Goal: Task Accomplishment & Management: Manage account settings

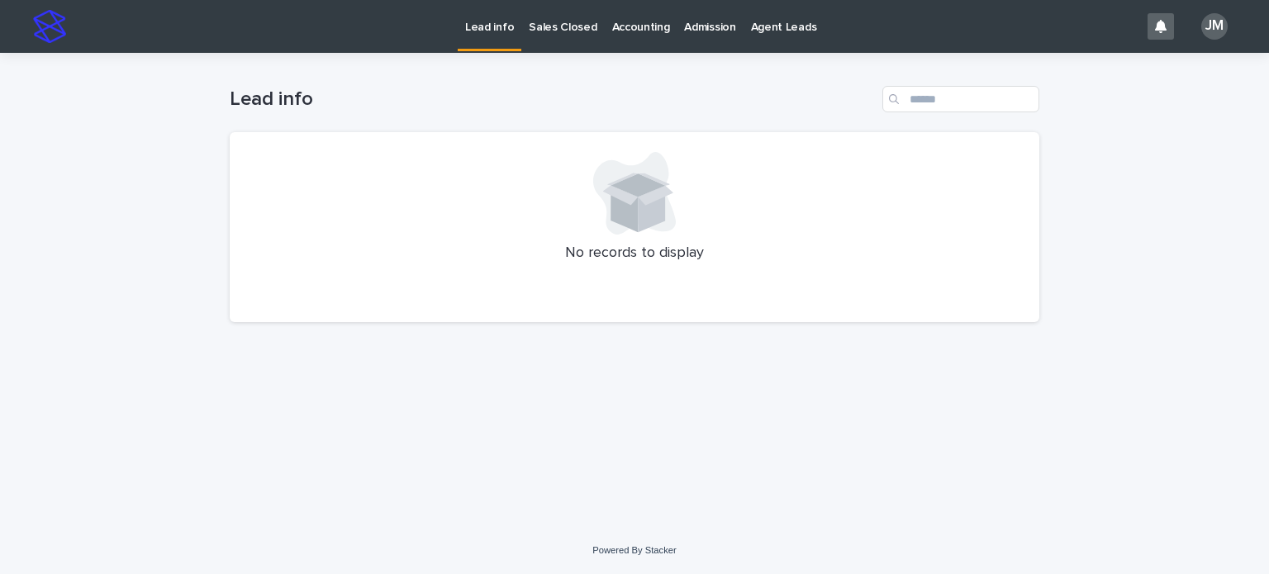
click at [548, 26] on p "Sales Closed" at bounding box center [563, 17] width 68 height 35
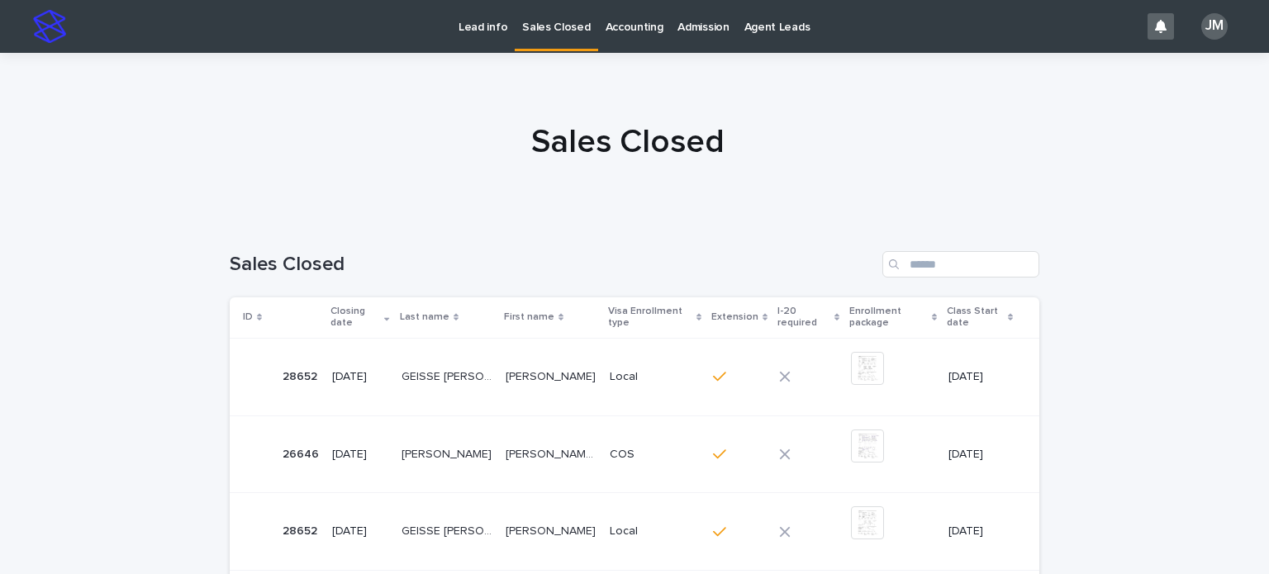
click at [468, 26] on p "Lead info" at bounding box center [483, 17] width 49 height 35
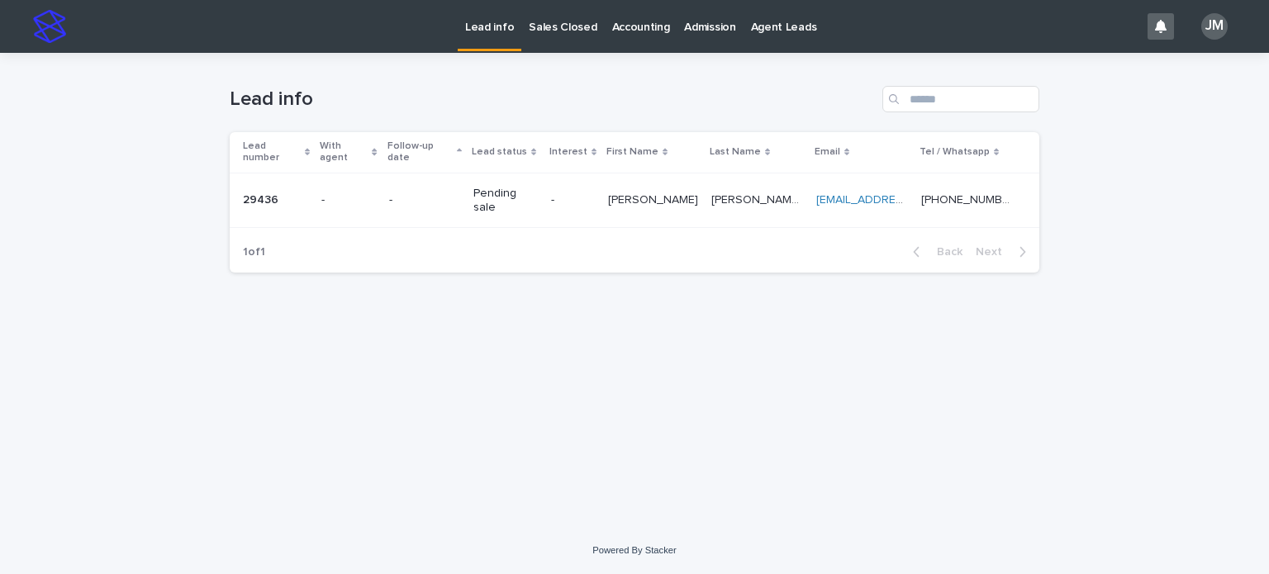
click at [651, 190] on p "[PERSON_NAME]" at bounding box center [654, 198] width 93 height 17
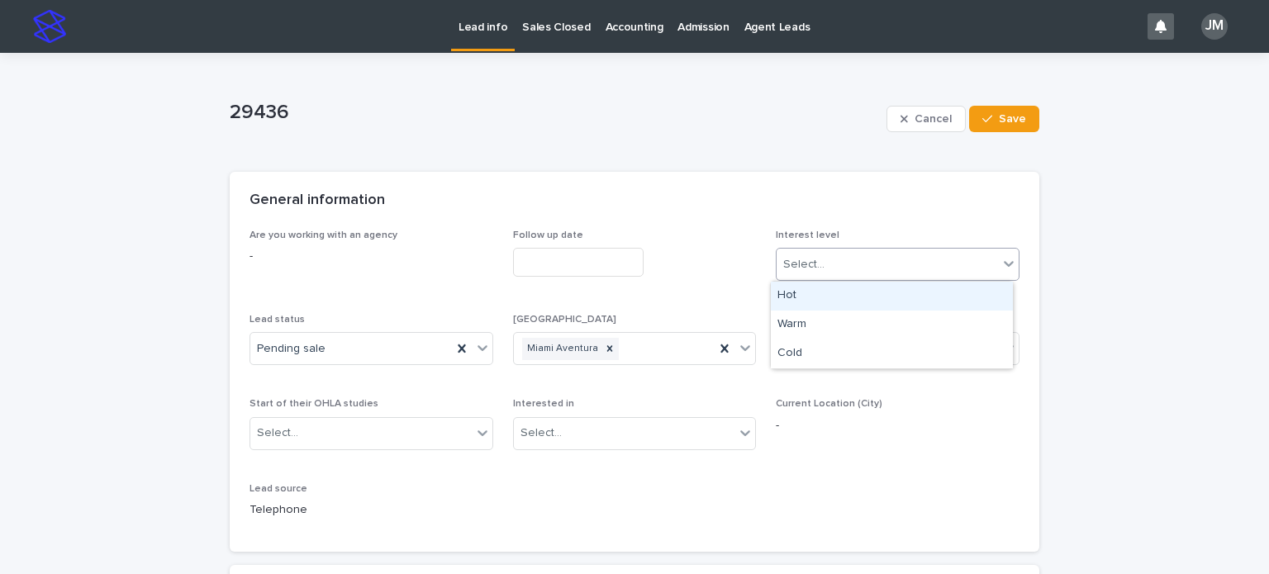
click at [866, 256] on div "Select..." at bounding box center [887, 264] width 221 height 27
click at [368, 347] on div "Pending sale" at bounding box center [351, 348] width 202 height 27
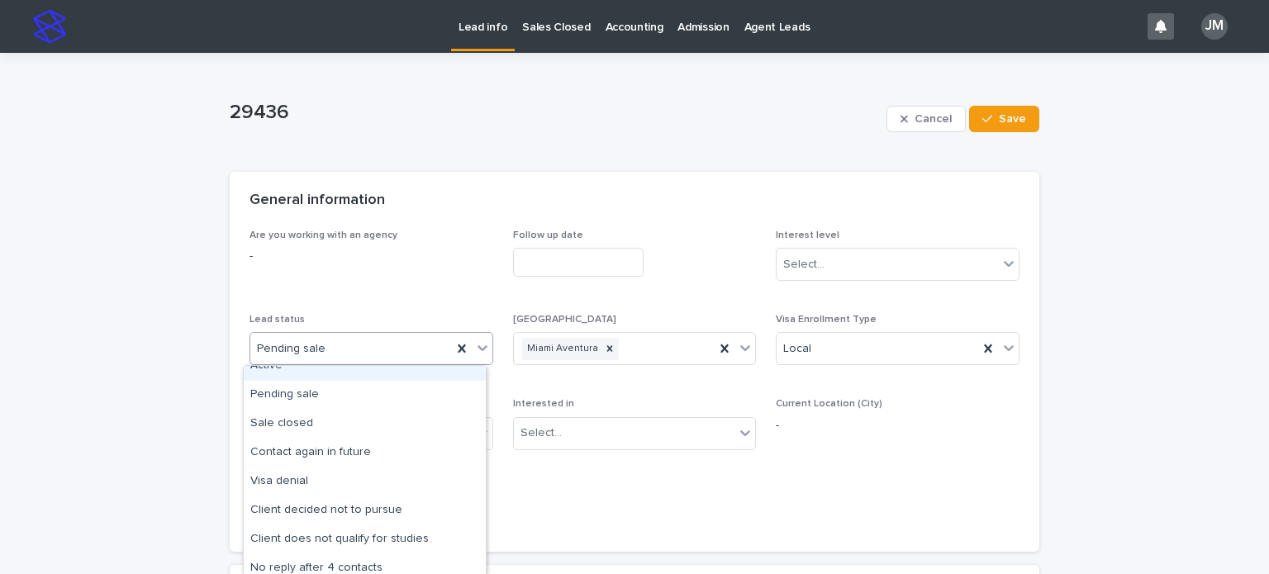
scroll to position [83, 0]
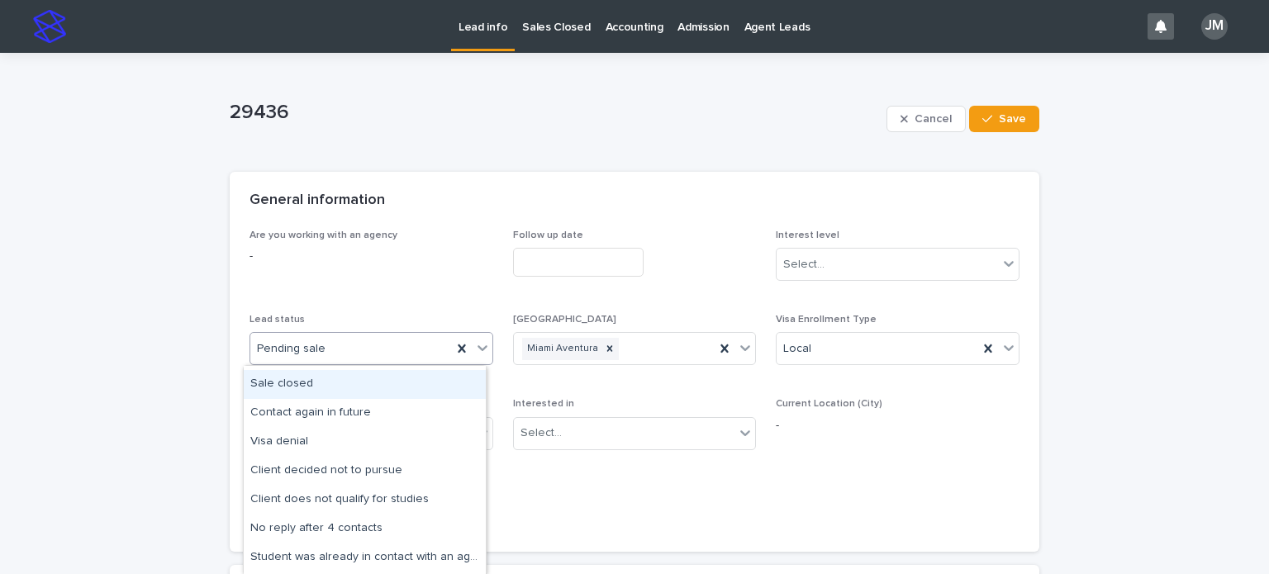
click at [316, 380] on div "Sale closed" at bounding box center [365, 384] width 242 height 29
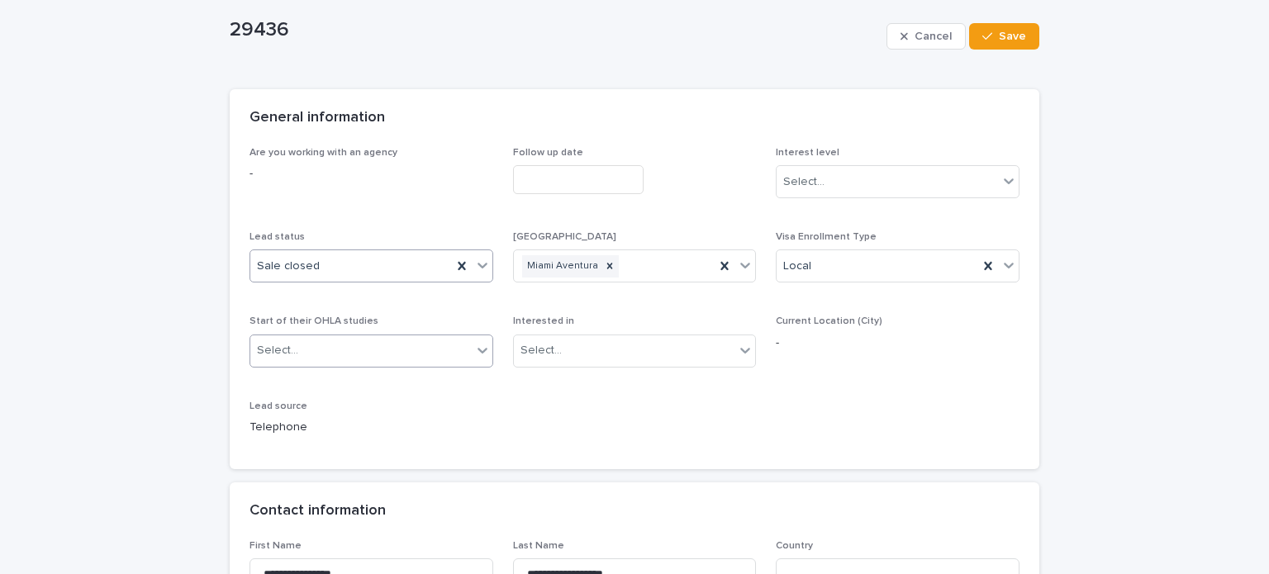
click at [378, 346] on div "Select..." at bounding box center [360, 350] width 221 height 27
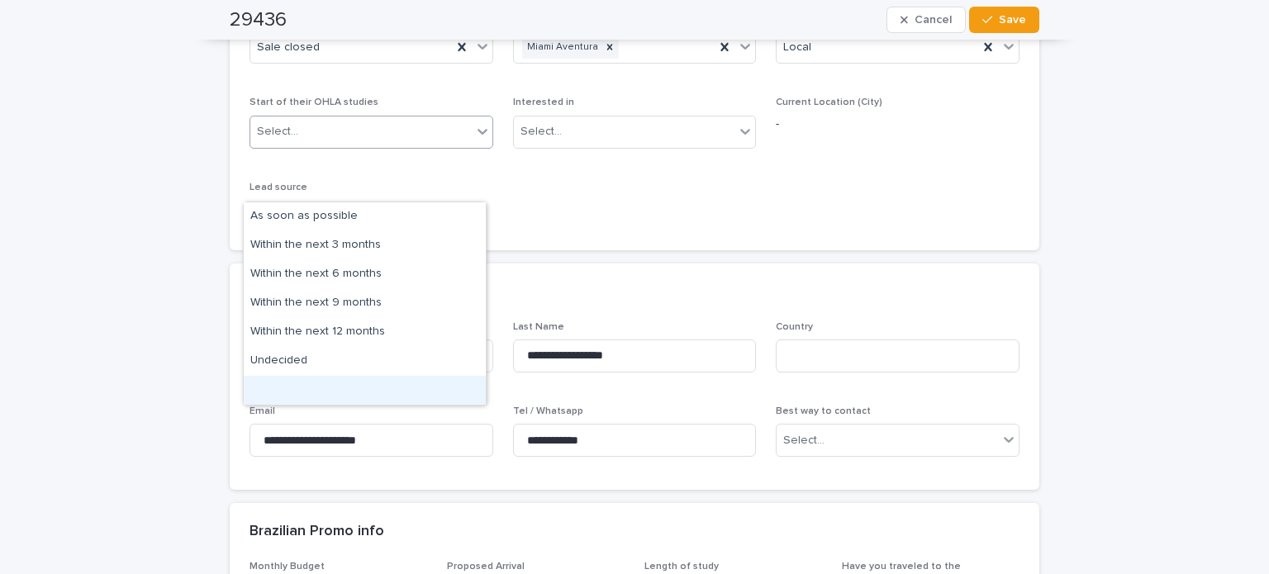
scroll to position [330, 0]
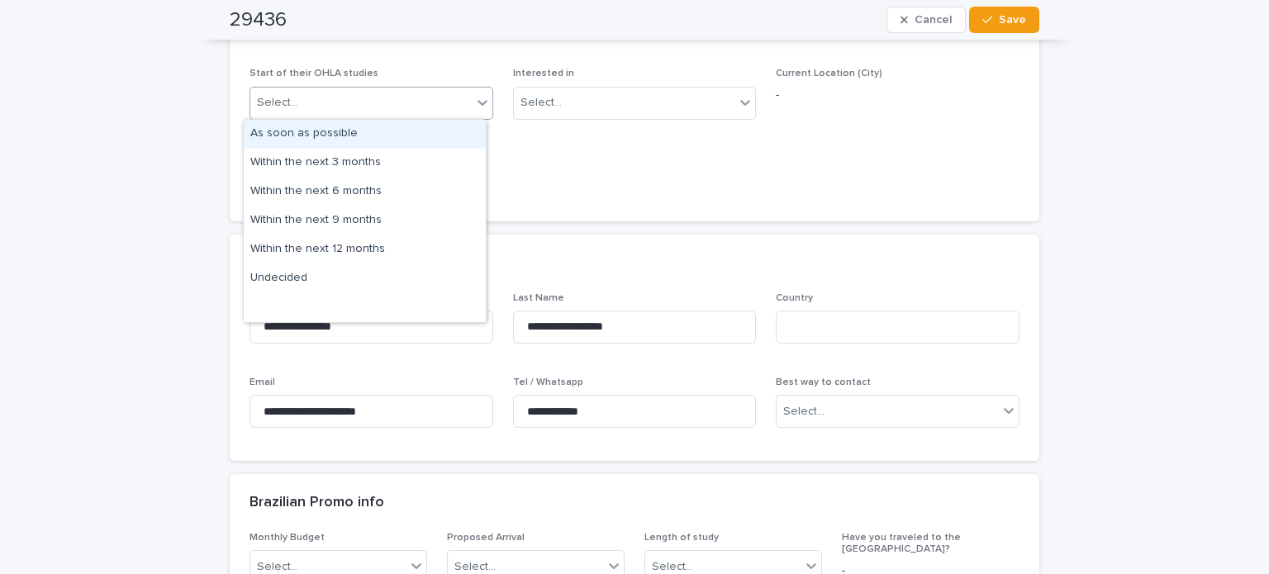
click at [638, 147] on div "Are you working with an agency - Follow up date Interest level Select... Lead s…" at bounding box center [634, 50] width 770 height 302
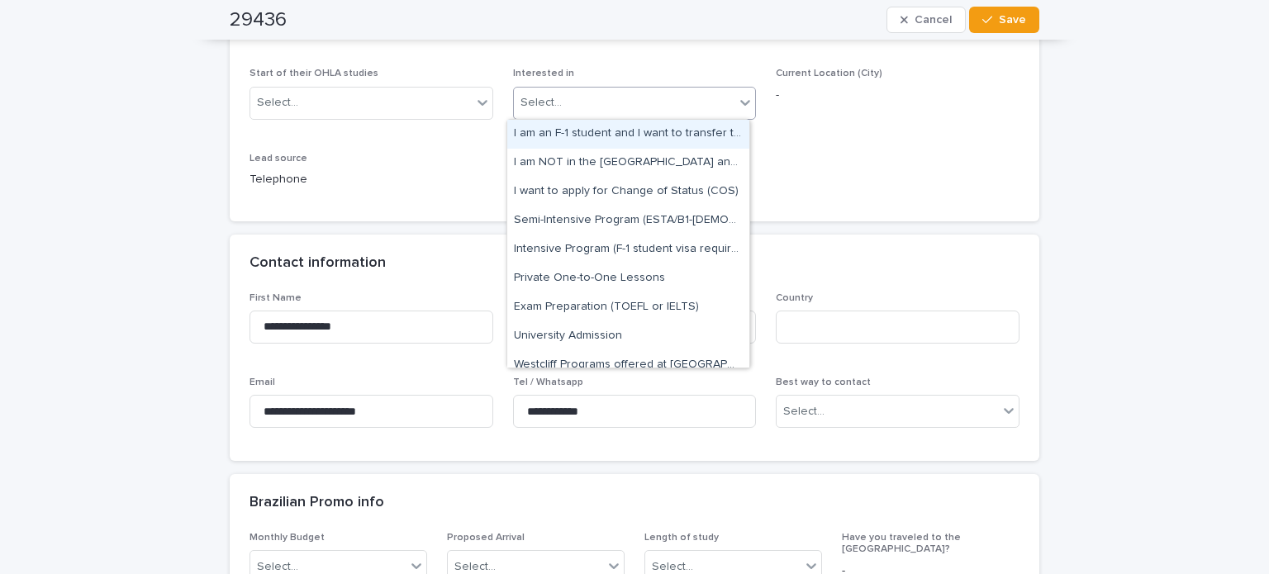
click at [714, 108] on div "Select..." at bounding box center [624, 102] width 221 height 27
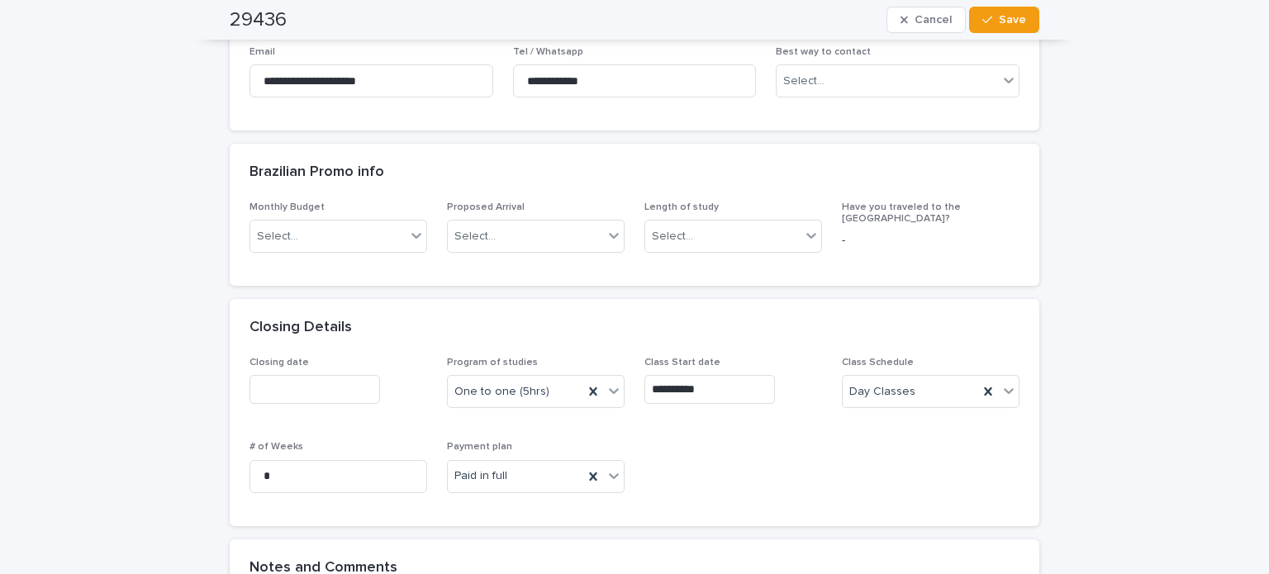
scroll to position [413, 0]
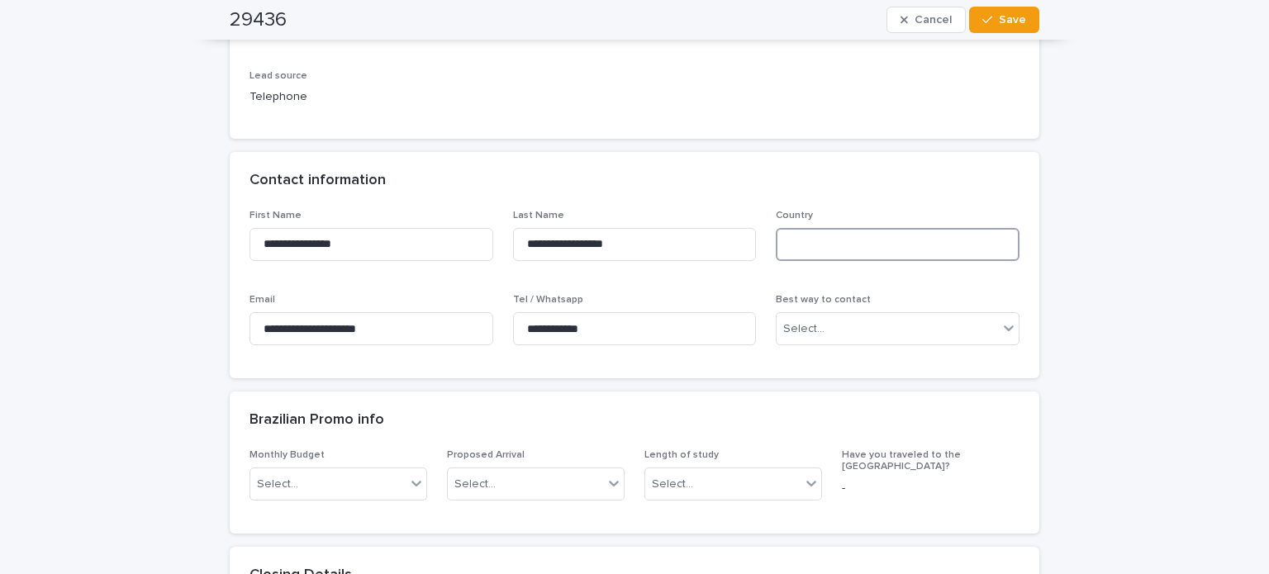
click at [834, 249] on input at bounding box center [898, 244] width 244 height 33
type input "**********"
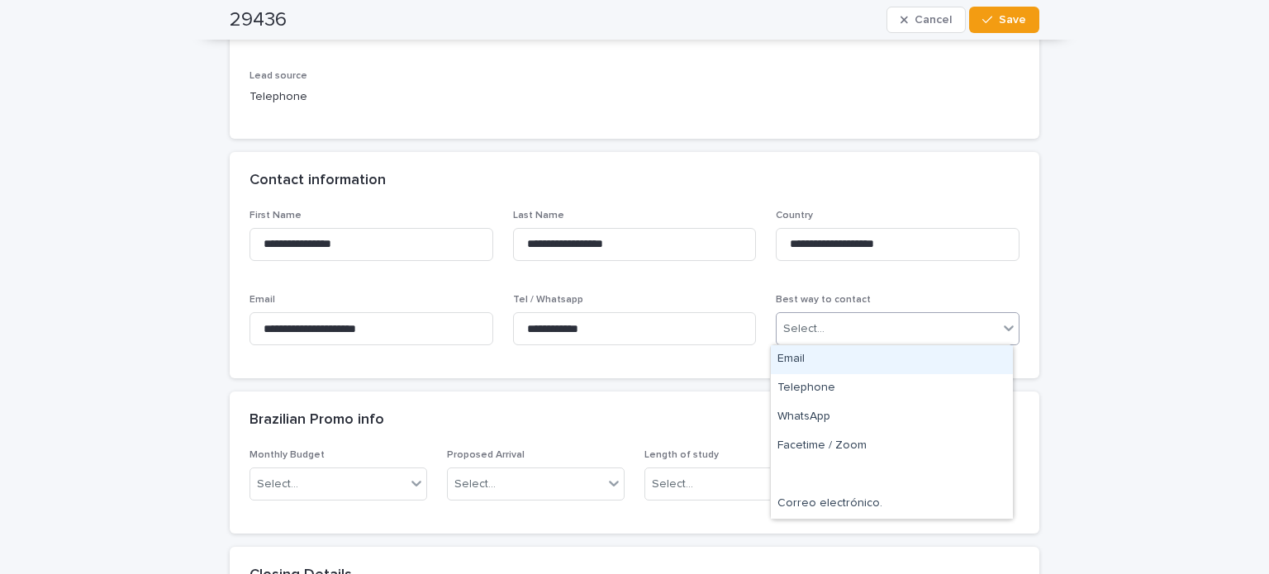
click at [831, 336] on div "Select..." at bounding box center [887, 329] width 221 height 27
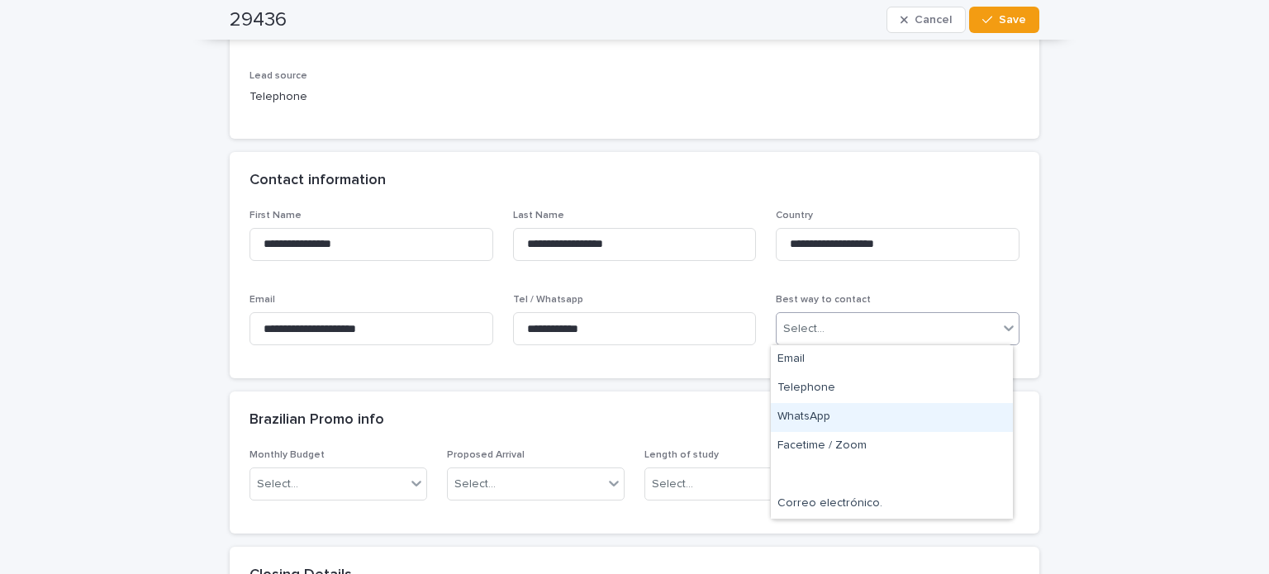
click at [836, 416] on div "WhatsApp" at bounding box center [892, 417] width 242 height 29
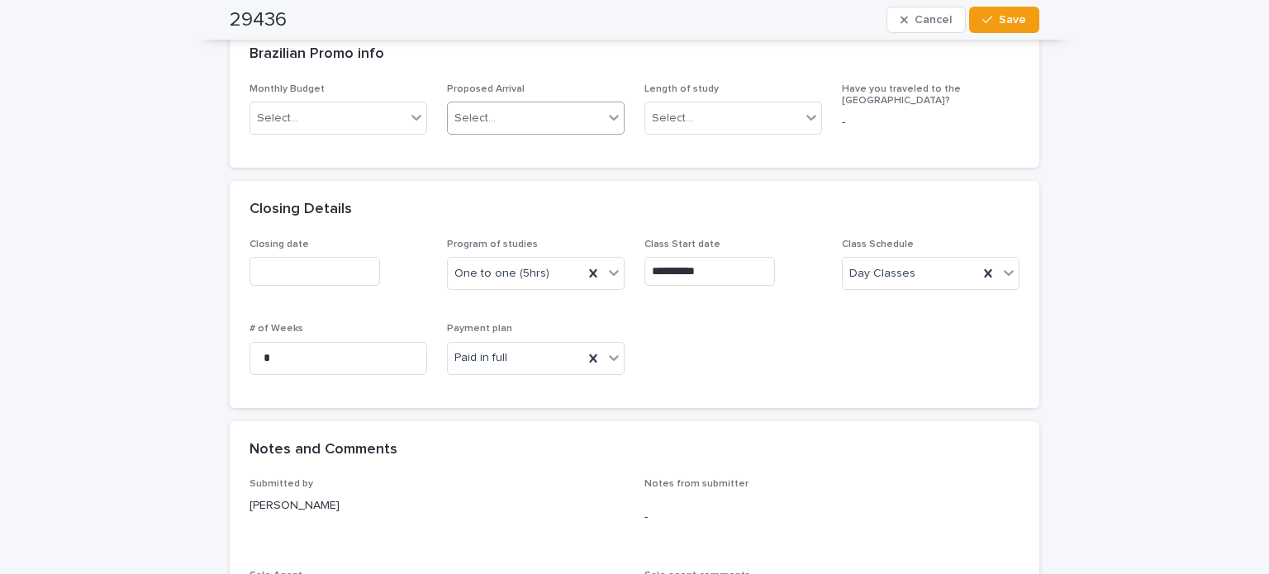
scroll to position [826, 0]
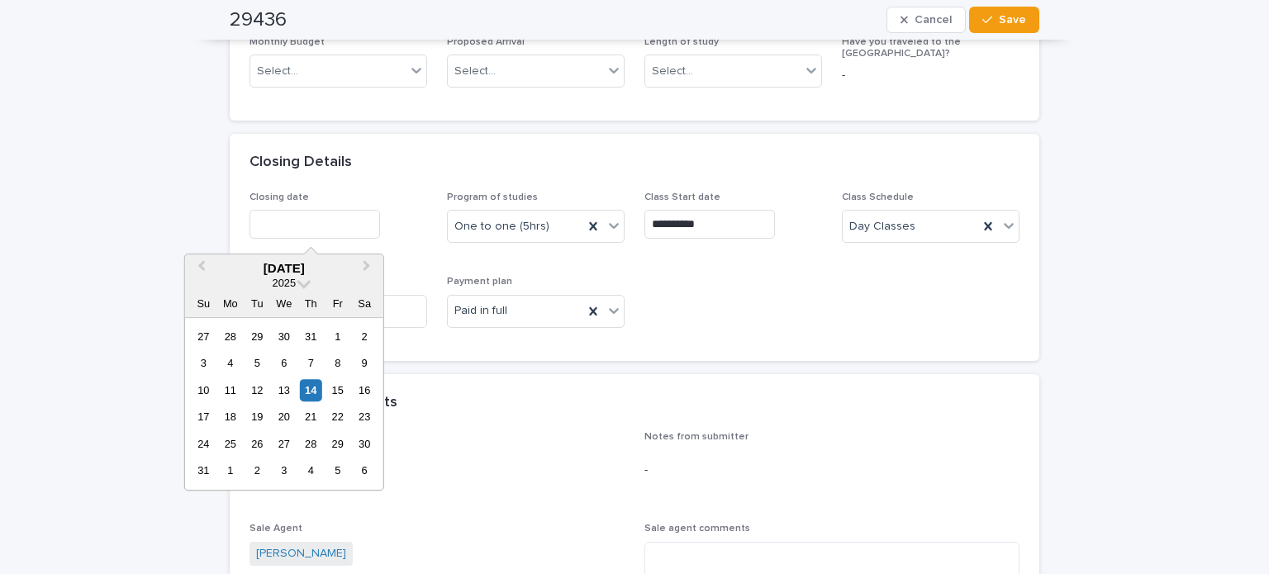
click at [358, 221] on input "text" at bounding box center [314, 224] width 131 height 29
click at [312, 386] on div "14" at bounding box center [311, 390] width 22 height 22
type input "**********"
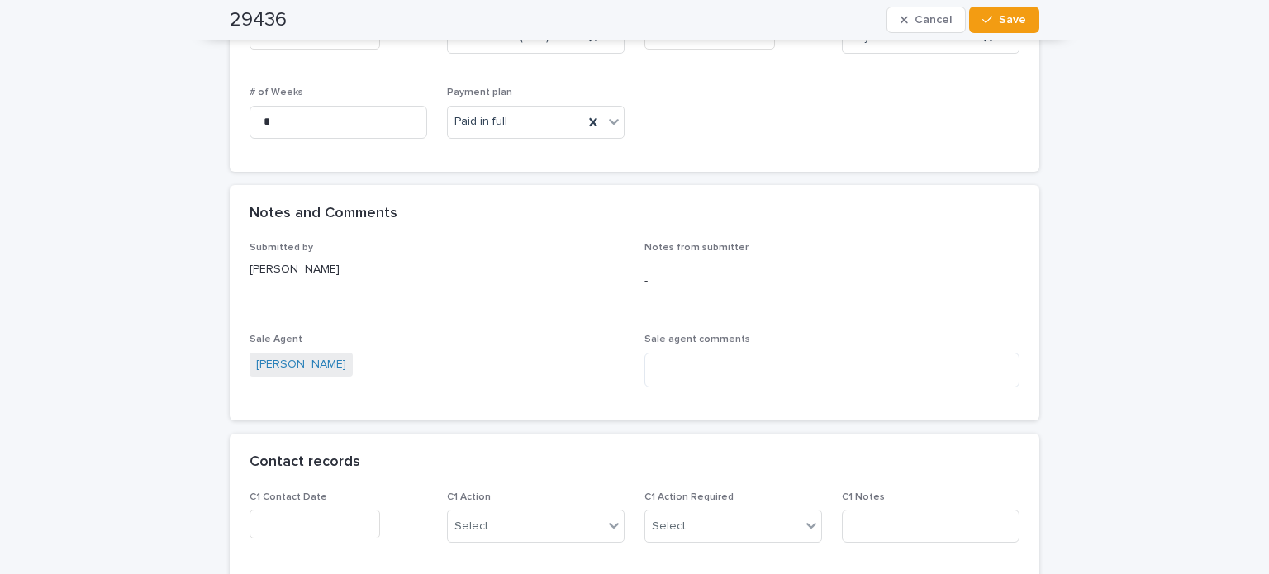
scroll to position [757, 0]
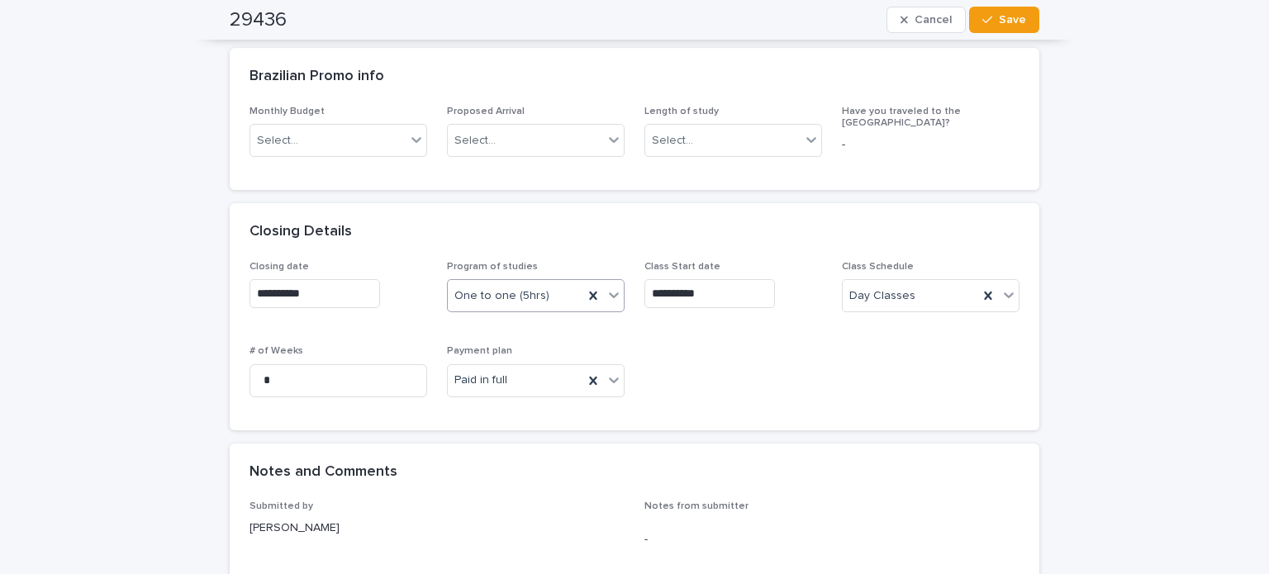
click at [615, 294] on icon at bounding box center [614, 295] width 17 height 17
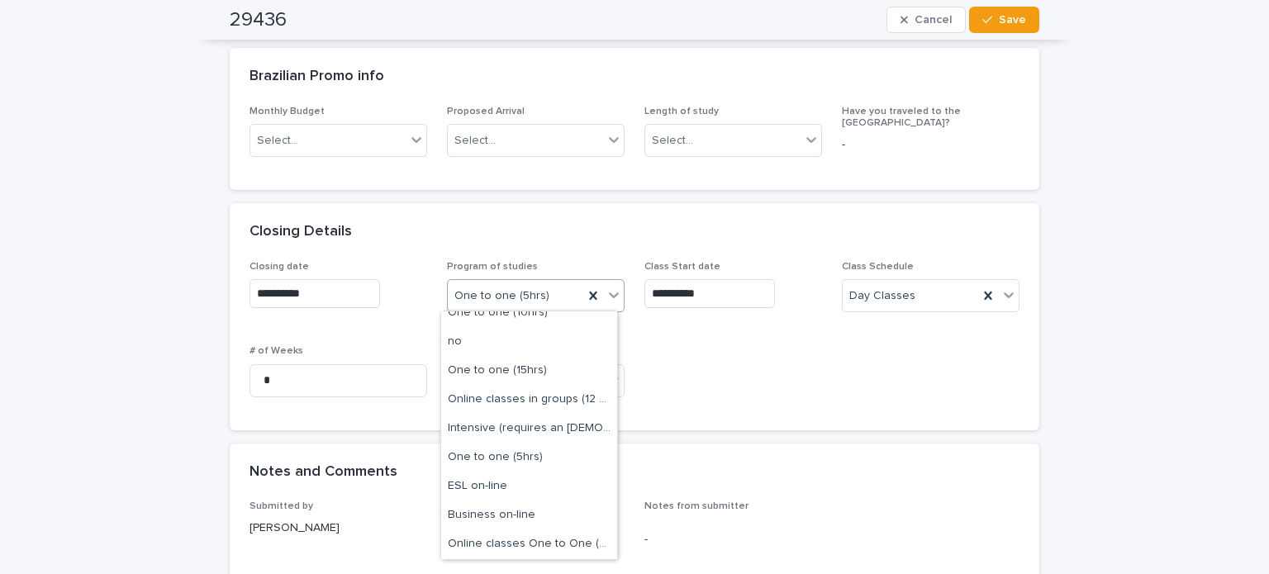
click at [615, 294] on icon at bounding box center [614, 295] width 17 height 17
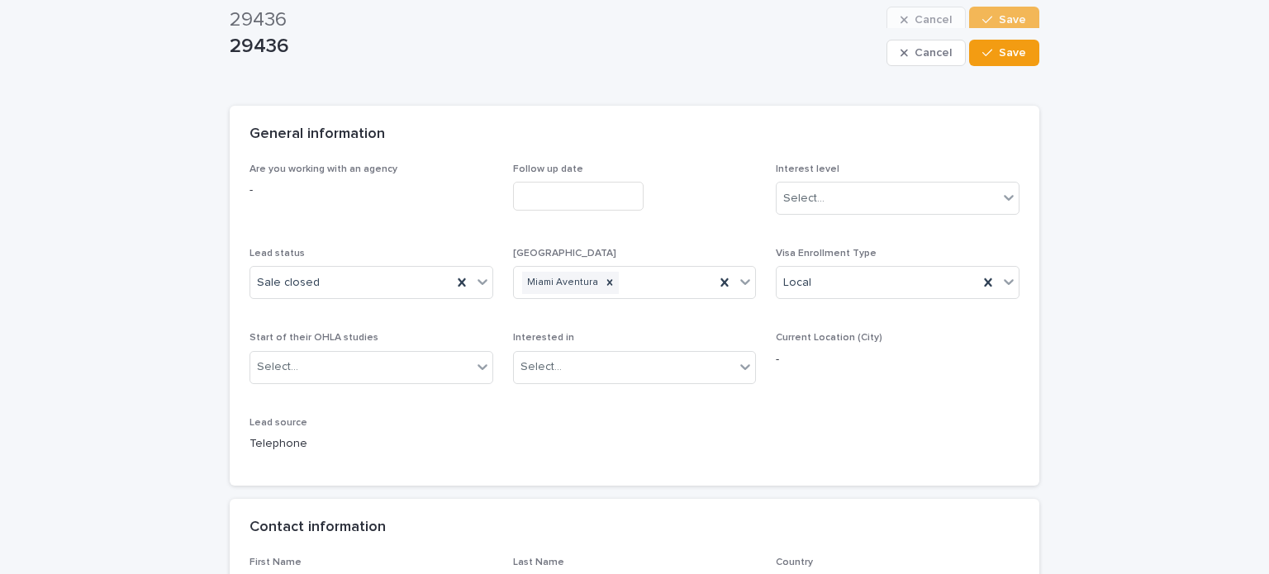
scroll to position [0, 0]
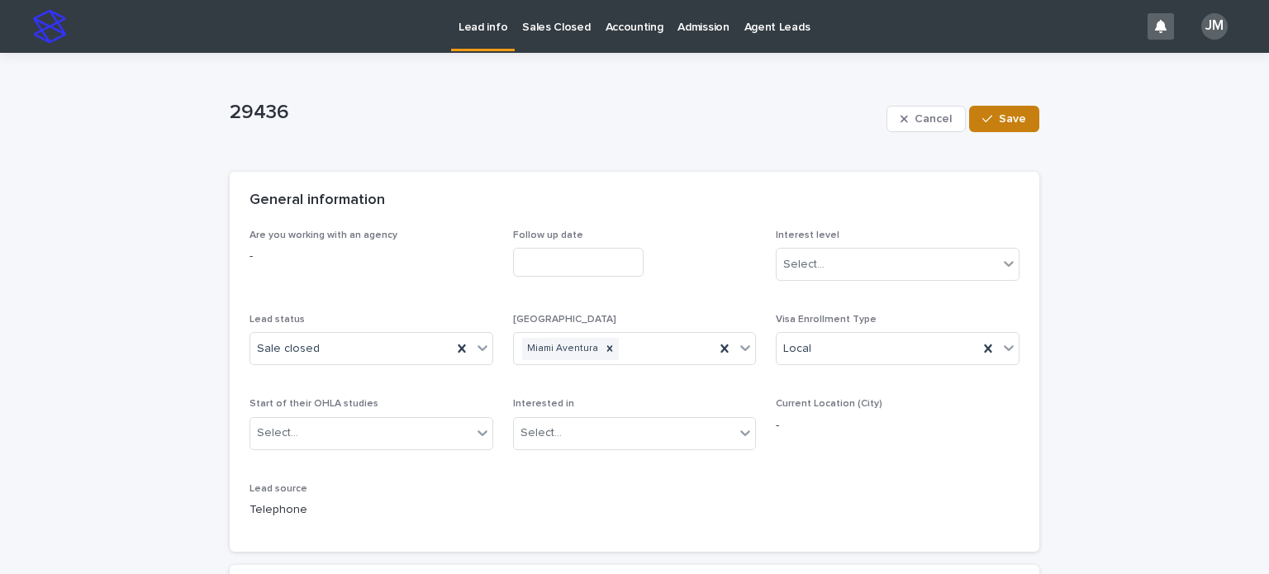
click at [991, 122] on div "button" at bounding box center [990, 119] width 17 height 12
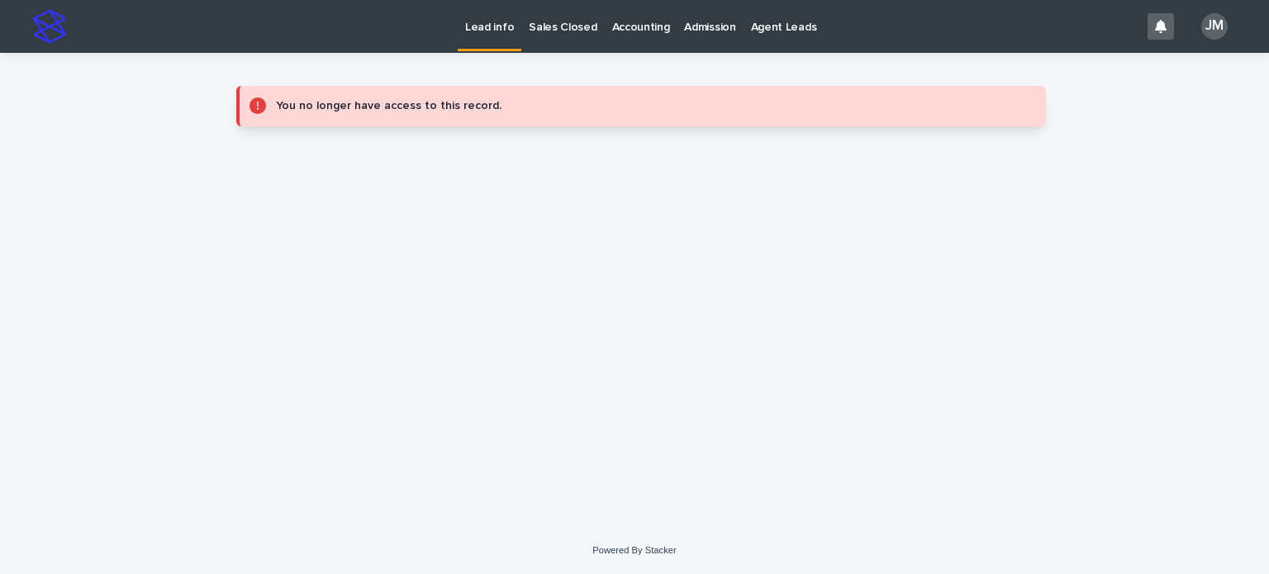
click at [550, 13] on p "Sales Closed" at bounding box center [563, 17] width 68 height 35
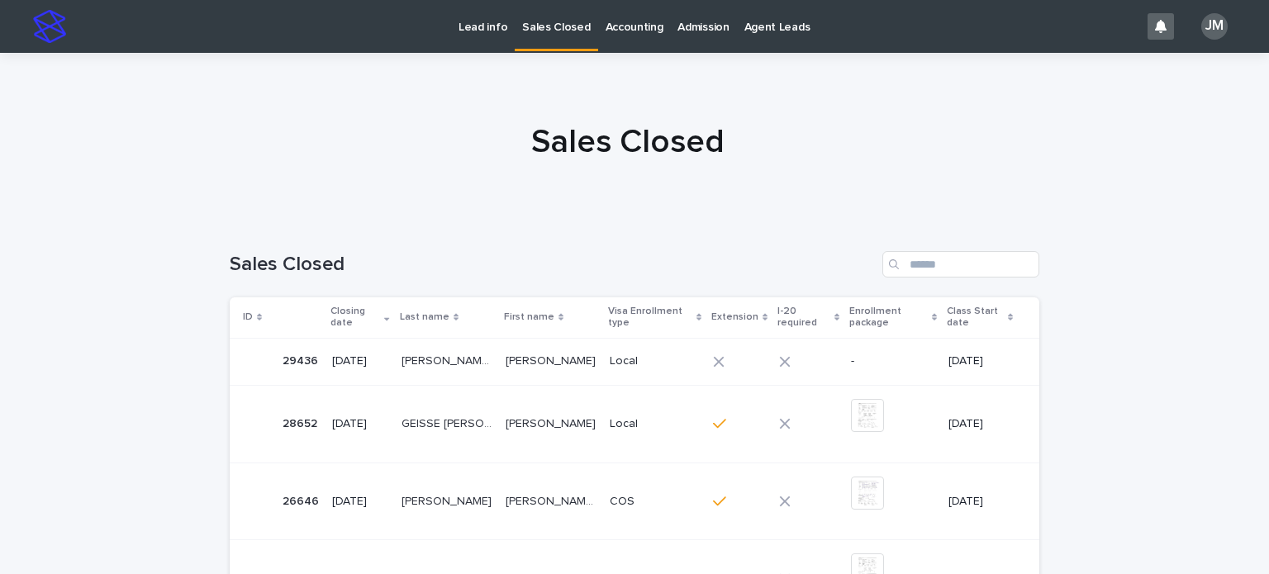
click at [479, 359] on p "[PERSON_NAME] [PERSON_NAME]" at bounding box center [449, 359] width 94 height 17
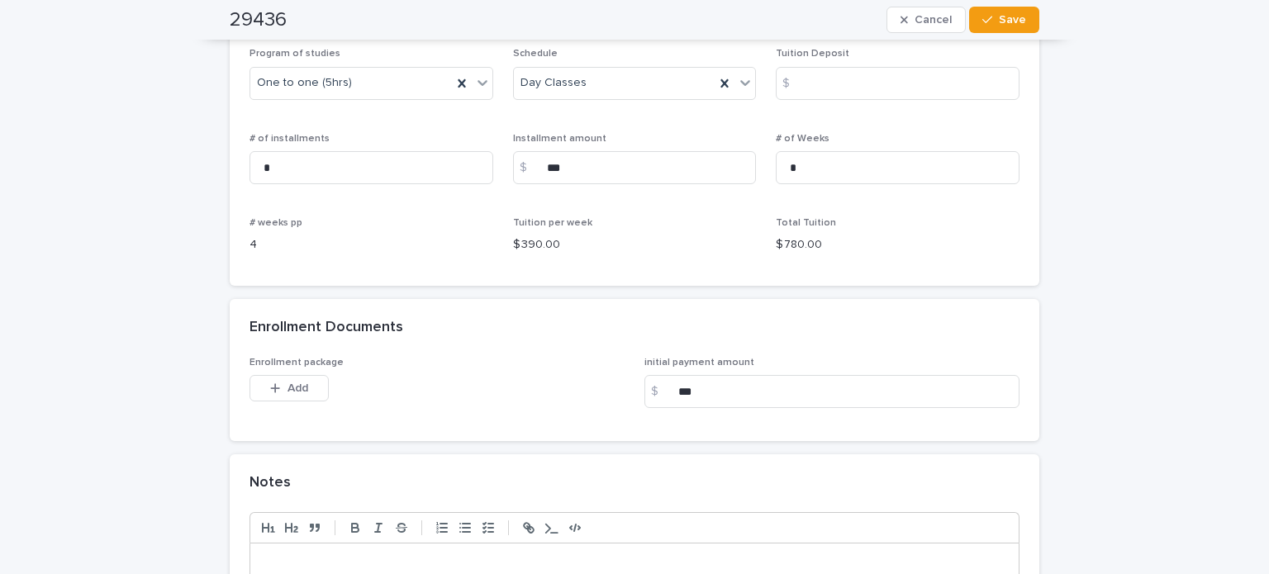
scroll to position [1239, 0]
click at [279, 382] on div "button" at bounding box center [278, 388] width 17 height 12
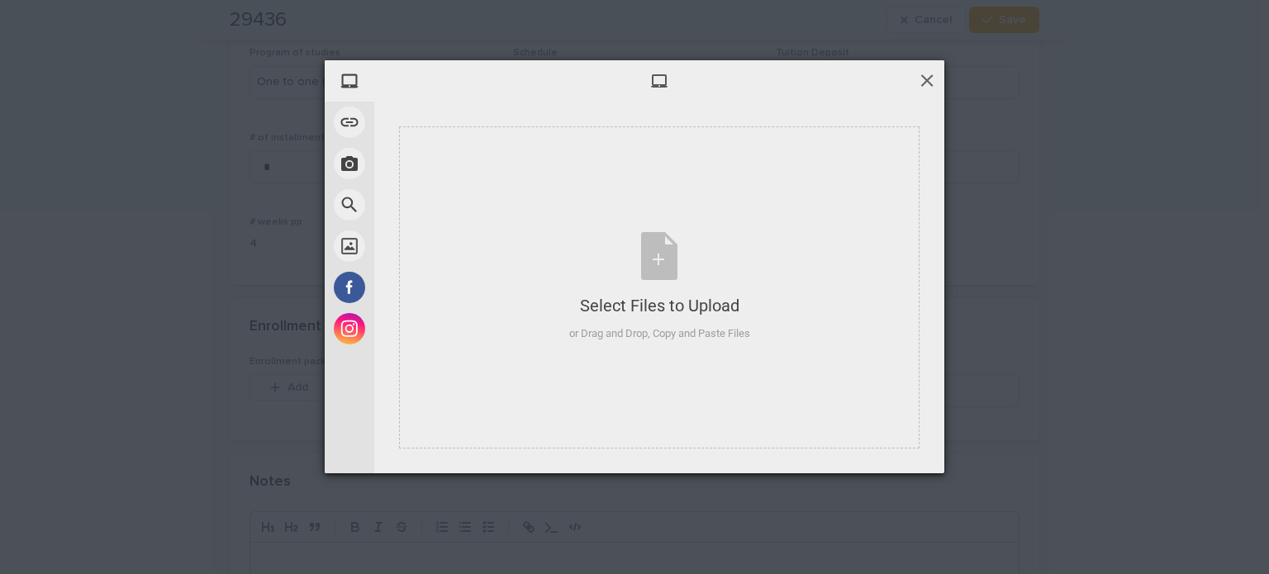
click at [934, 75] on span at bounding box center [927, 80] width 18 height 18
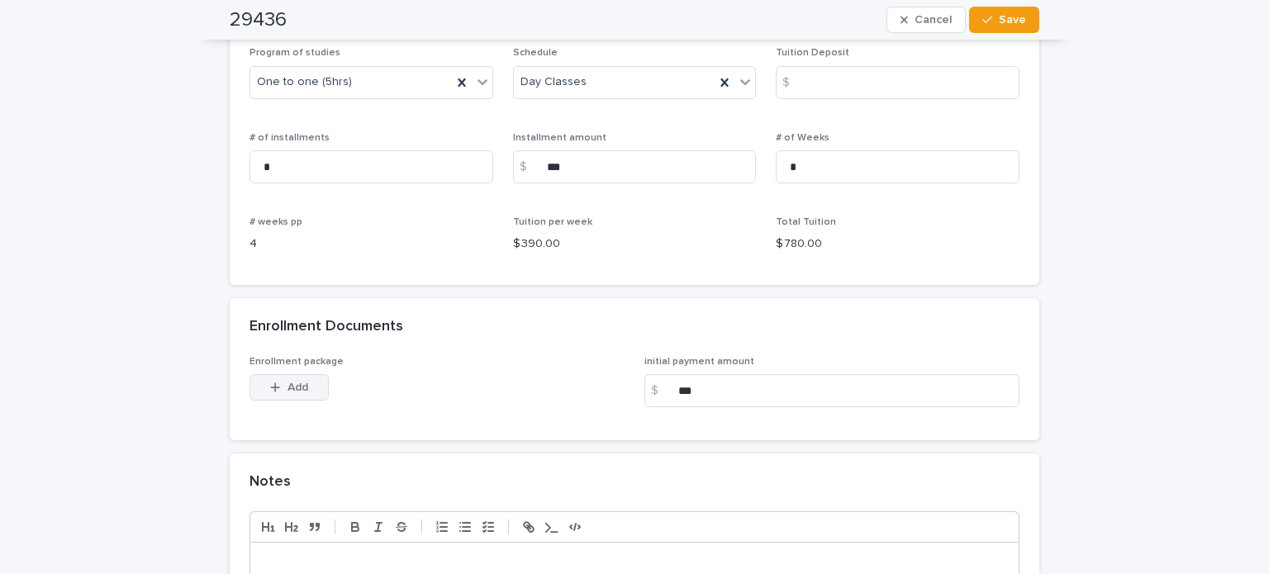
click at [270, 382] on icon "button" at bounding box center [275, 388] width 10 height 12
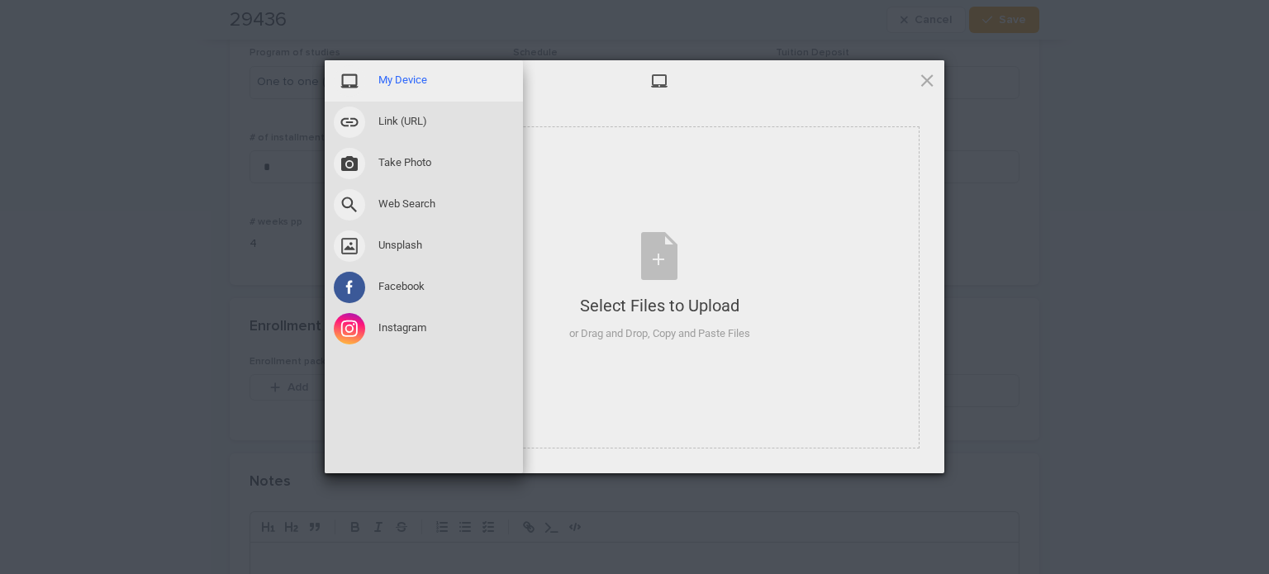
click at [403, 81] on span "My Device" at bounding box center [402, 80] width 49 height 15
click at [406, 78] on span "My Device" at bounding box center [402, 80] width 49 height 15
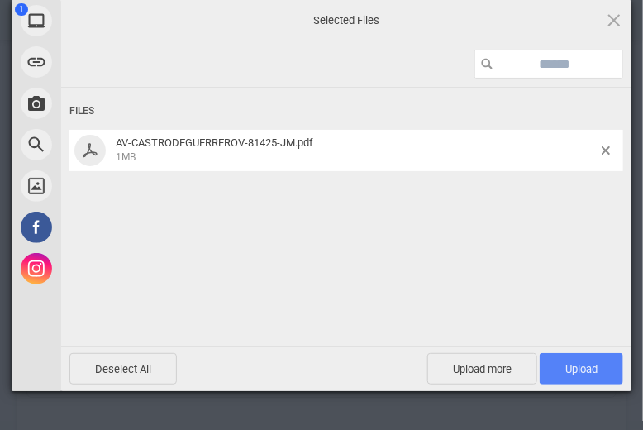
click at [588, 363] on span "Upload 1" at bounding box center [581, 369] width 32 height 12
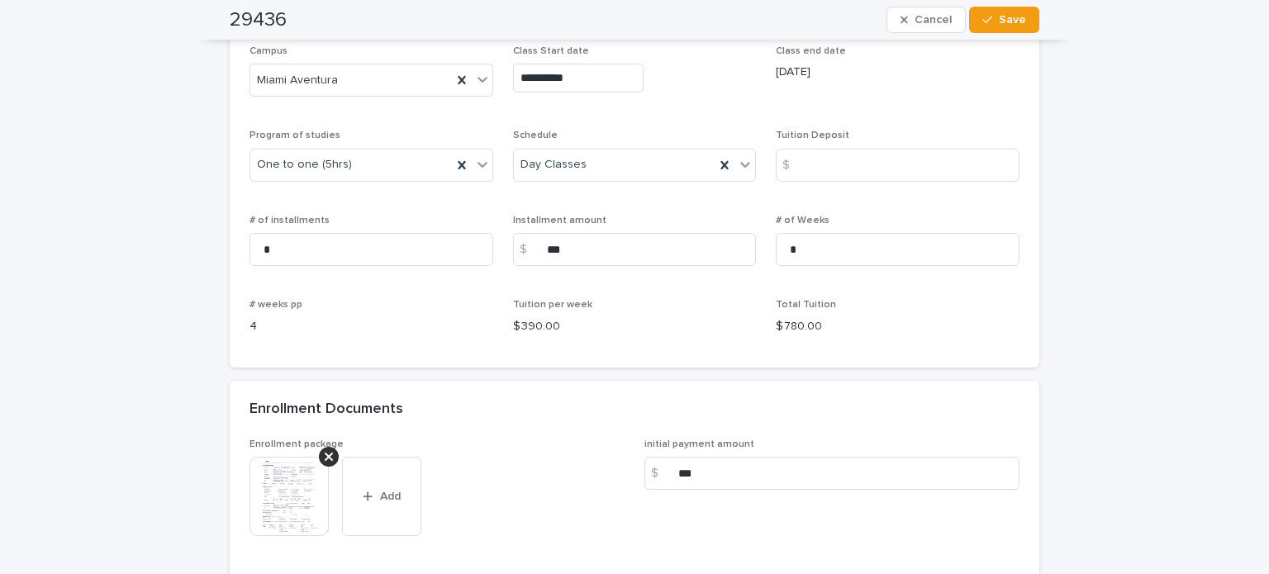
scroll to position [1404, 0]
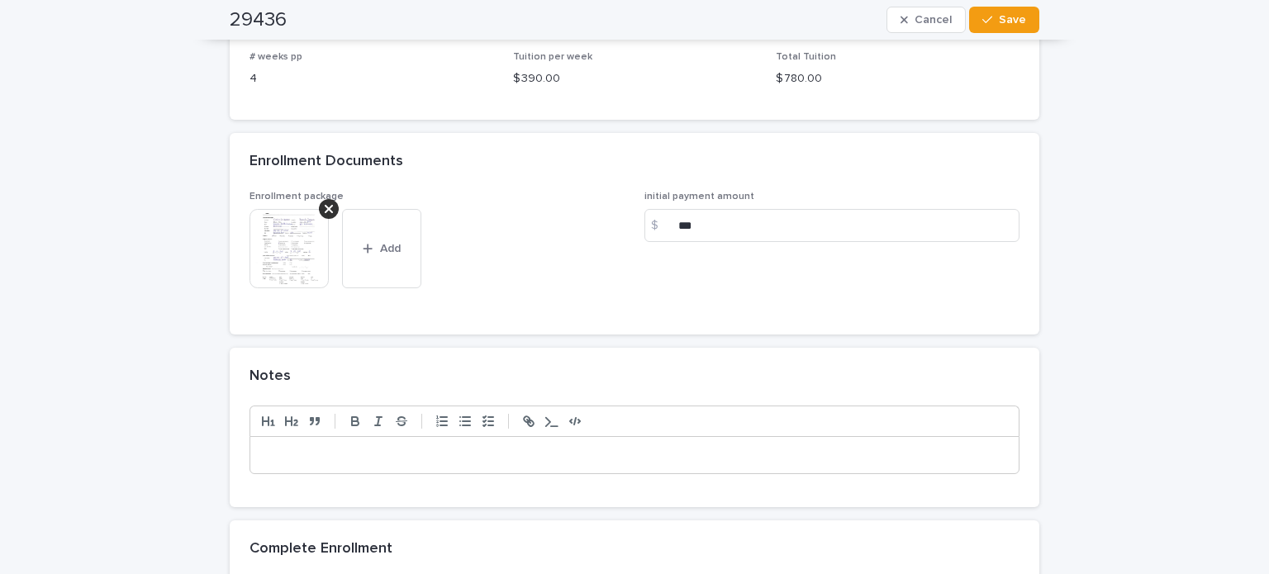
click at [270, 247] on img at bounding box center [288, 248] width 79 height 79
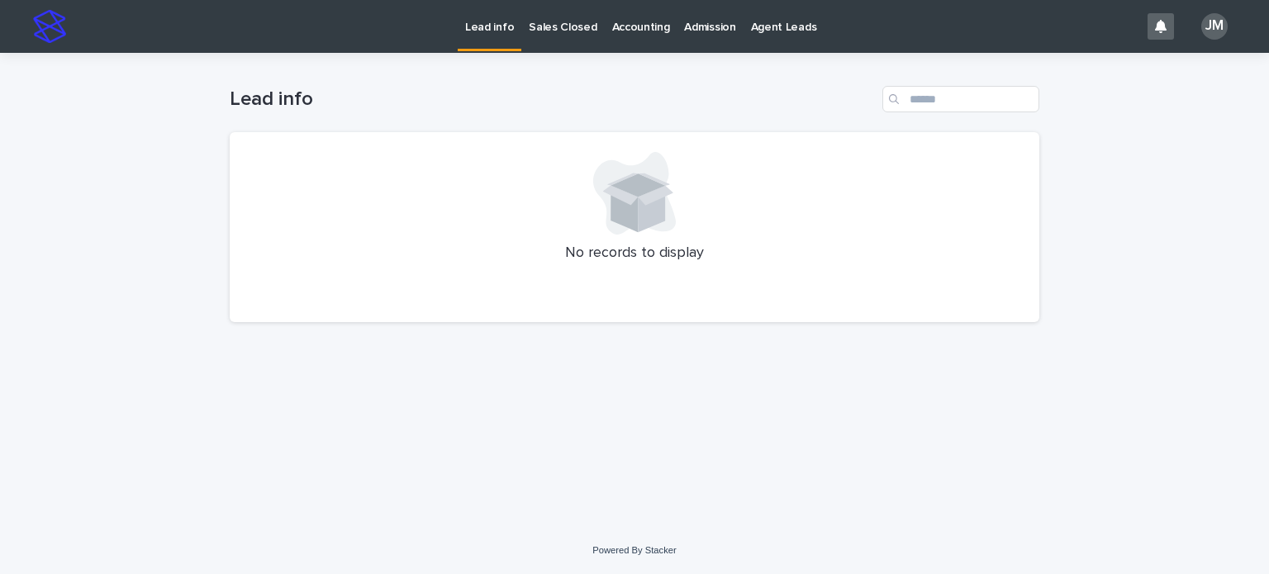
click at [562, 26] on p "Sales Closed" at bounding box center [563, 17] width 68 height 35
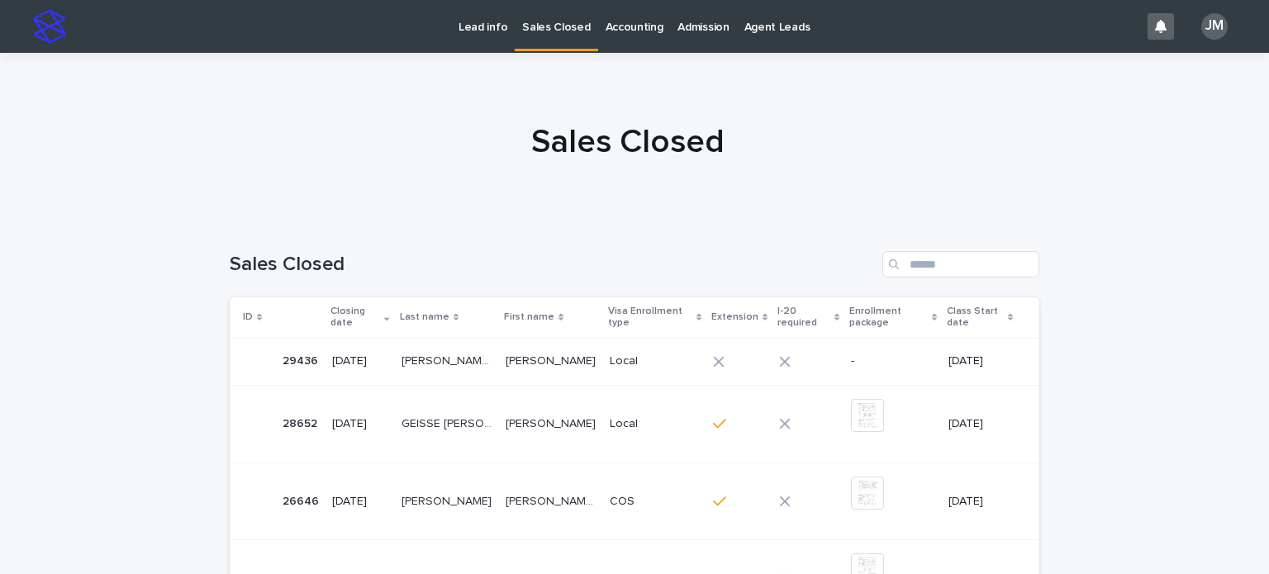
click at [469, 362] on p "[PERSON_NAME] [PERSON_NAME]" at bounding box center [449, 359] width 94 height 17
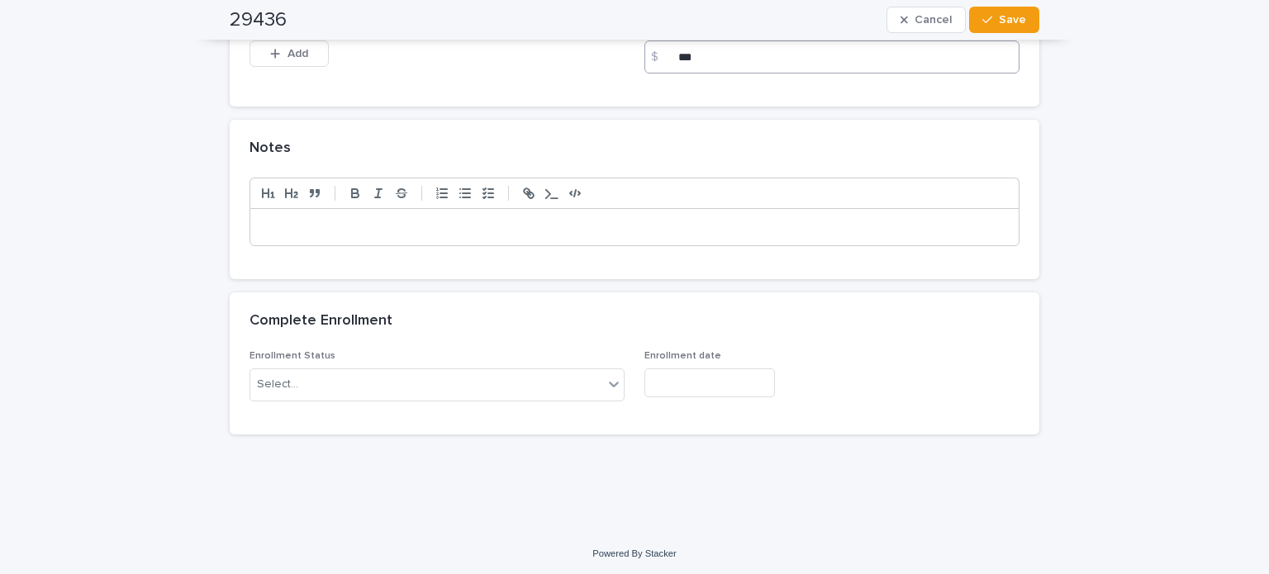
scroll to position [1574, 0]
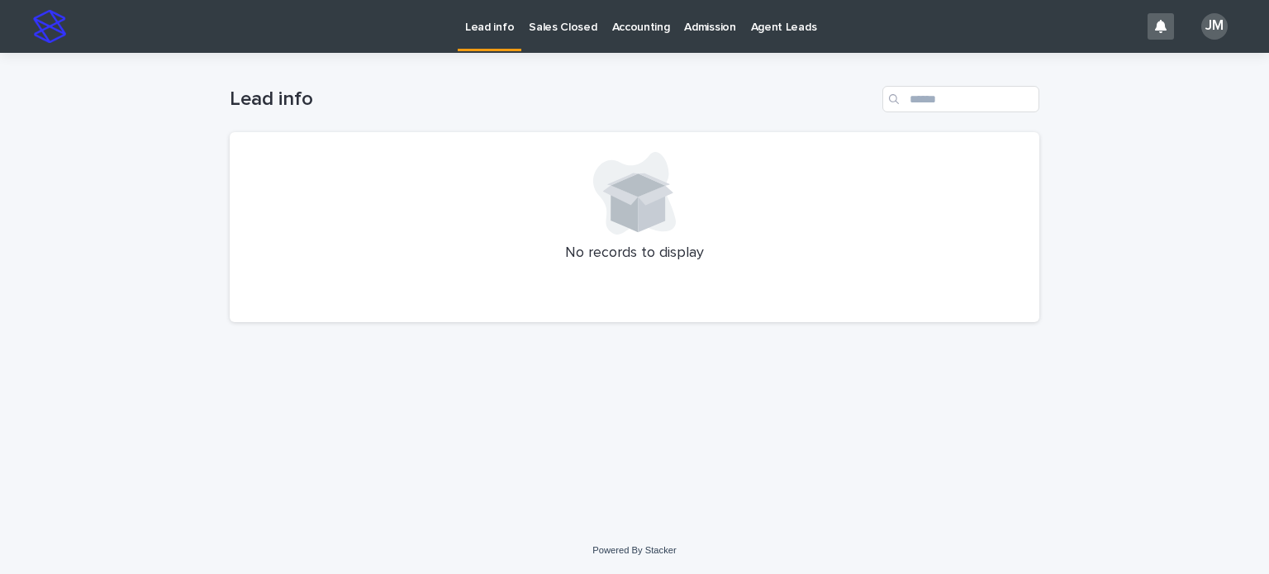
click at [566, 21] on p "Sales Closed" at bounding box center [563, 17] width 68 height 35
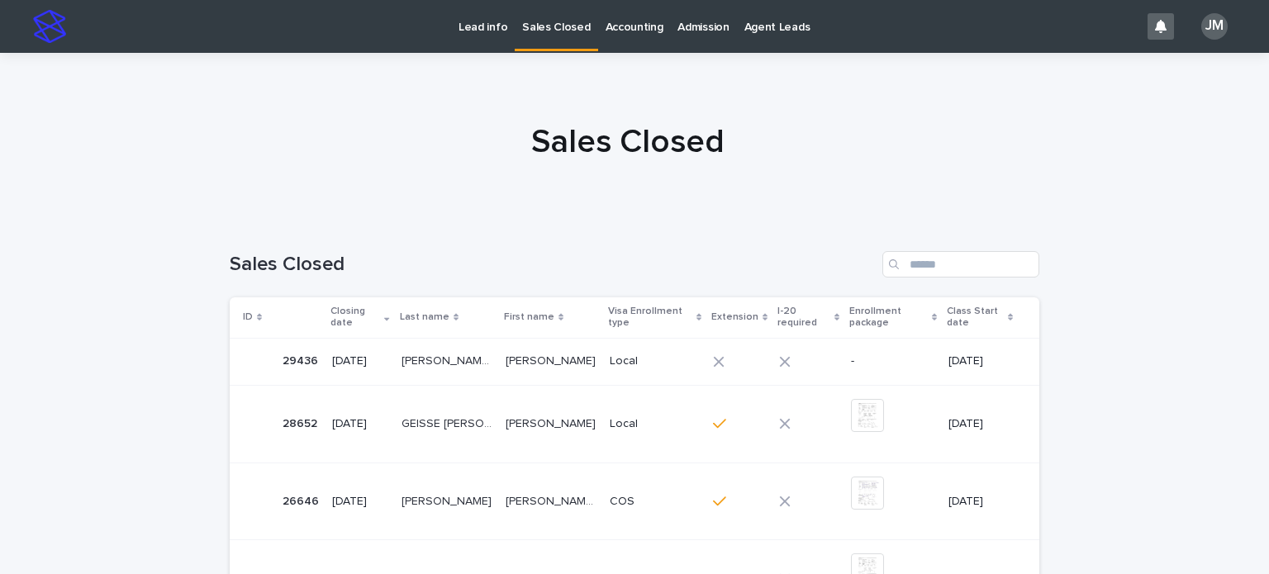
click at [478, 15] on p "Lead info" at bounding box center [483, 17] width 49 height 35
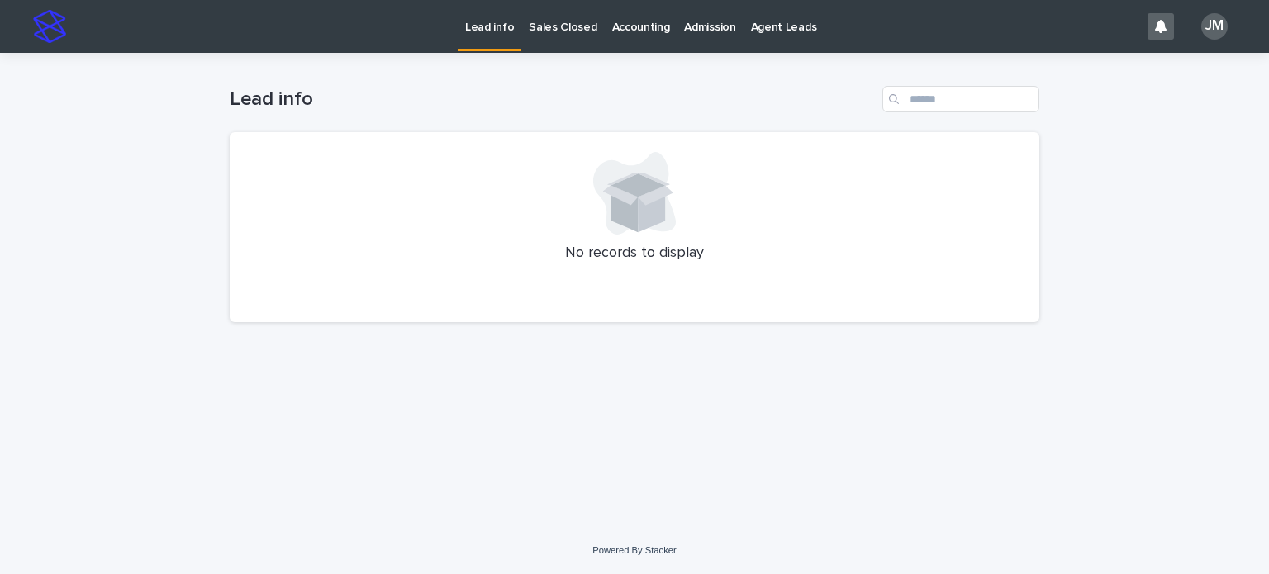
click at [569, 27] on p "Sales Closed" at bounding box center [563, 17] width 68 height 35
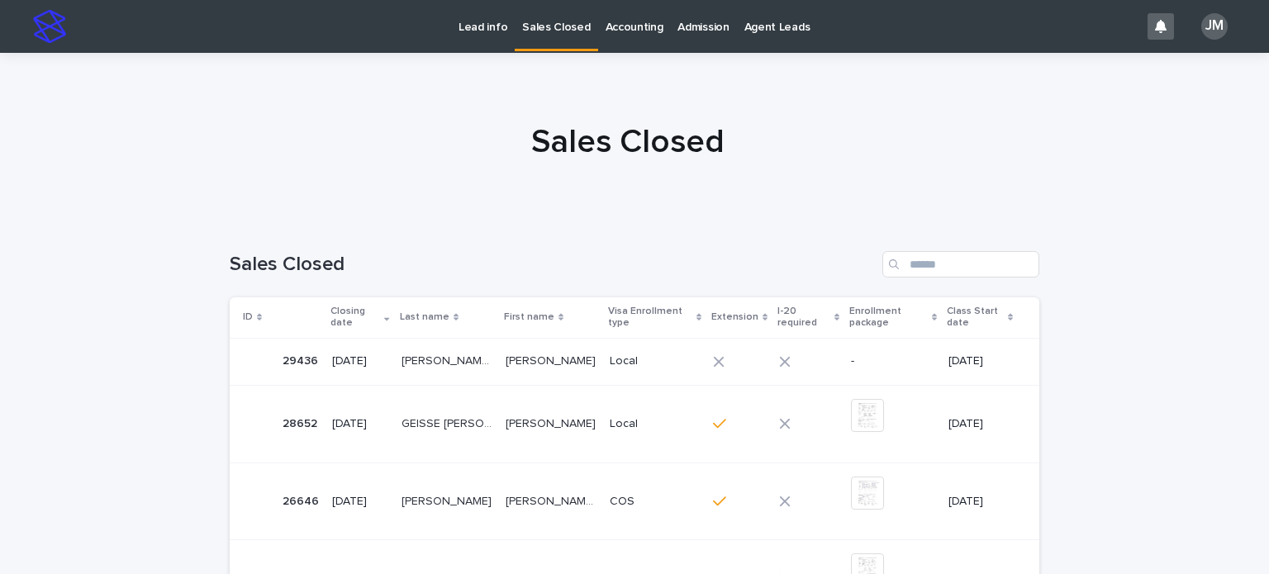
click at [469, 362] on p "[PERSON_NAME] [PERSON_NAME]" at bounding box center [449, 359] width 94 height 17
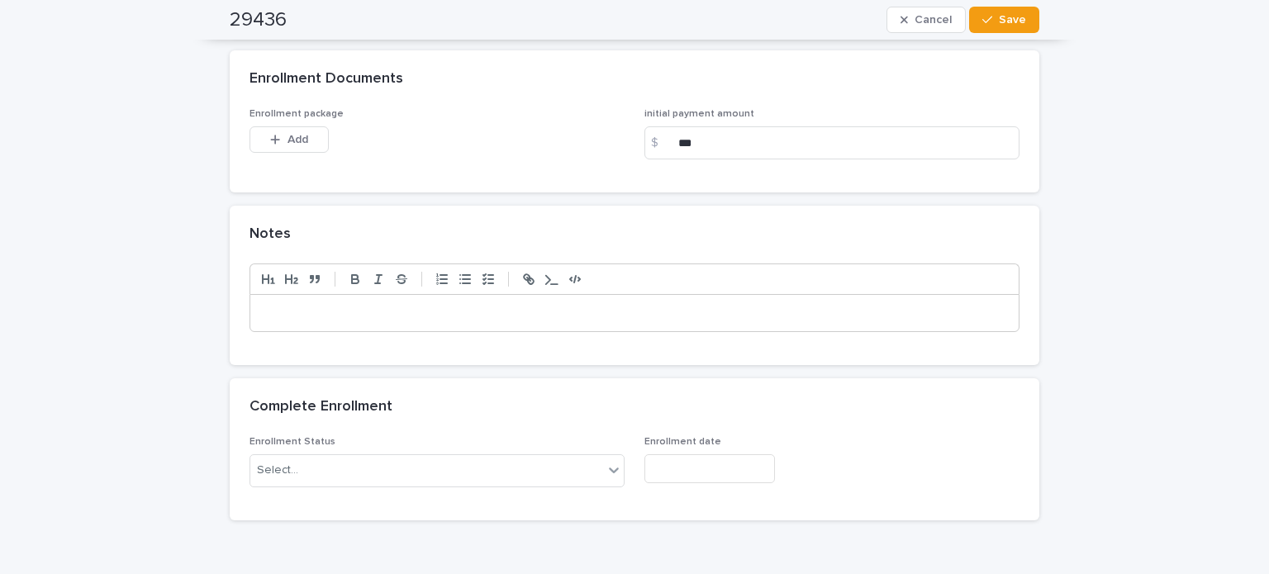
scroll to position [1574, 0]
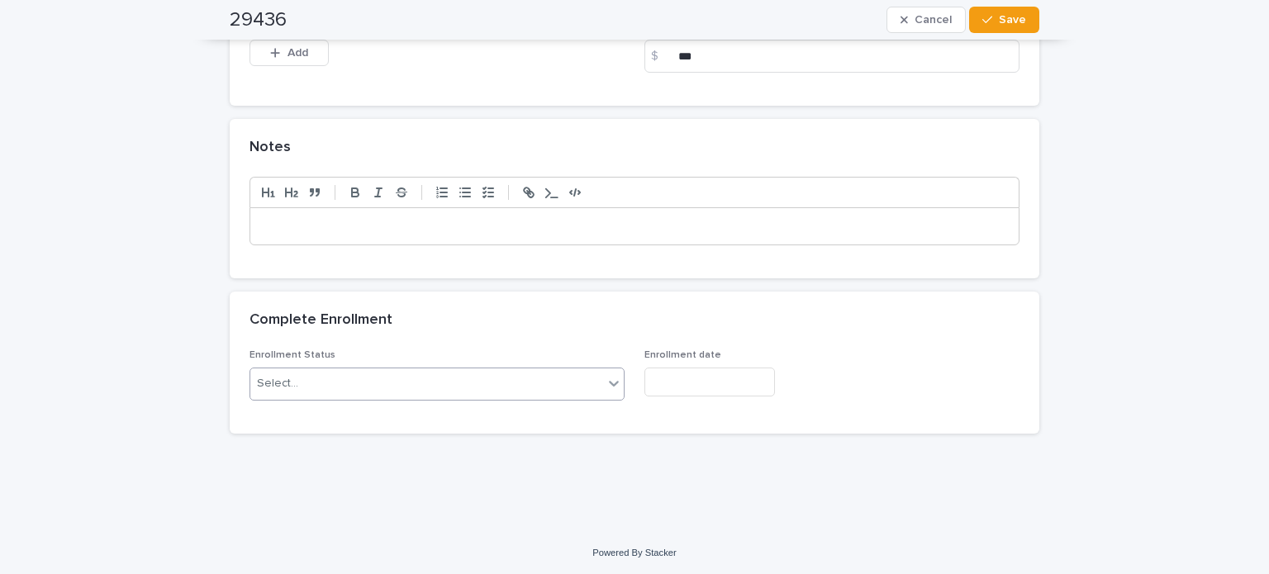
click at [387, 368] on div "Select..." at bounding box center [436, 384] width 375 height 33
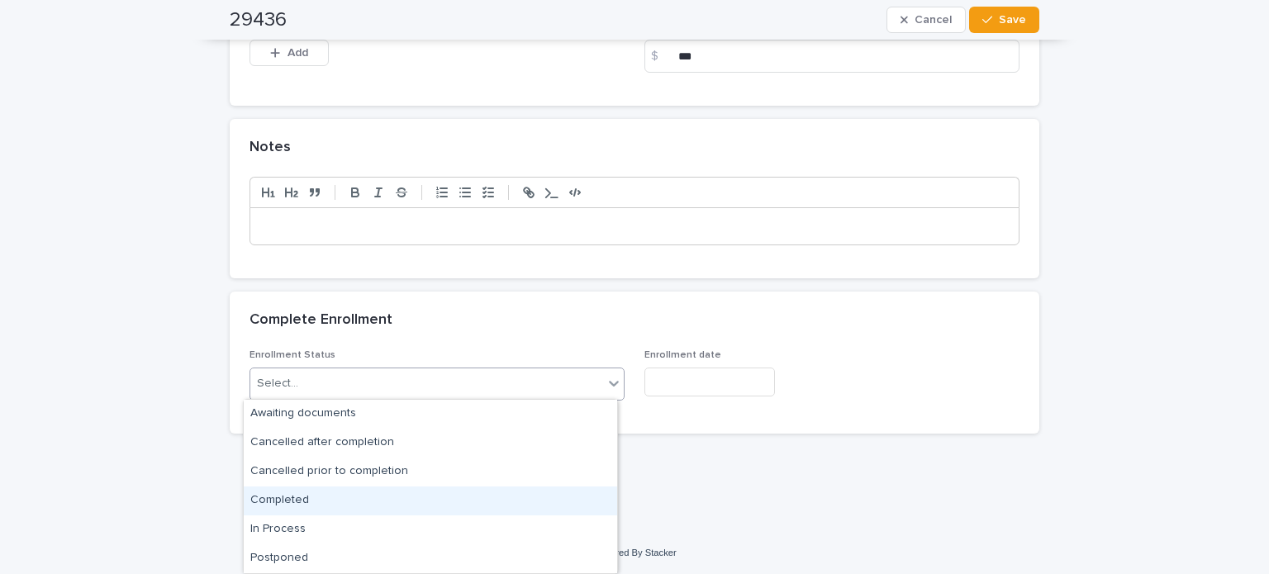
click at [314, 492] on div "Completed" at bounding box center [430, 501] width 373 height 29
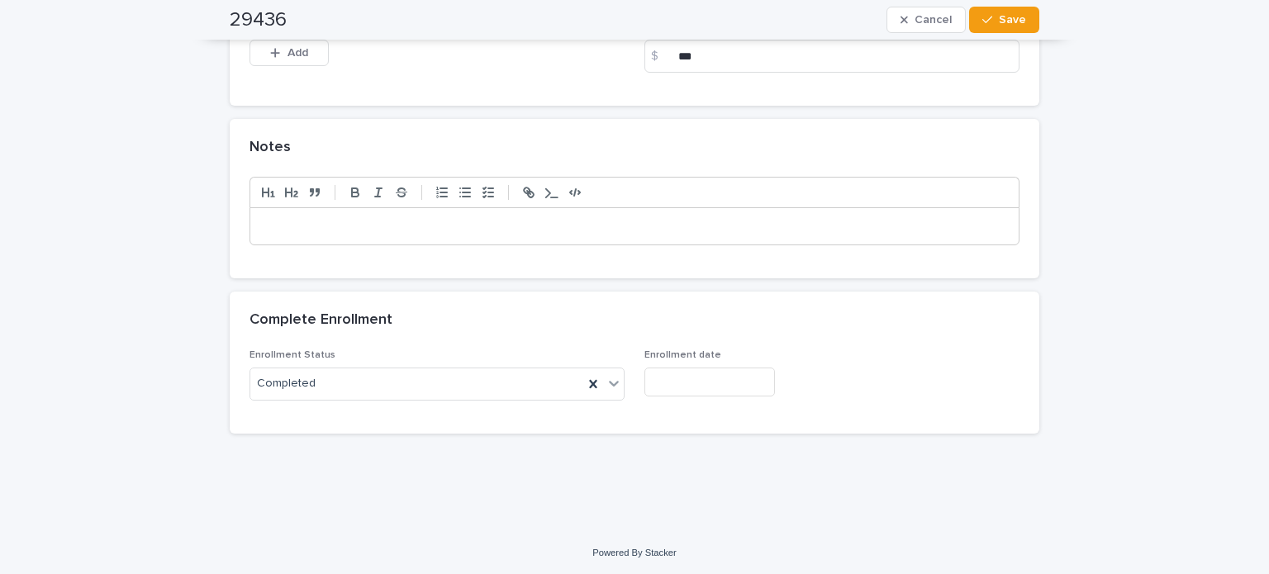
click at [306, 221] on p at bounding box center [635, 226] width 744 height 17
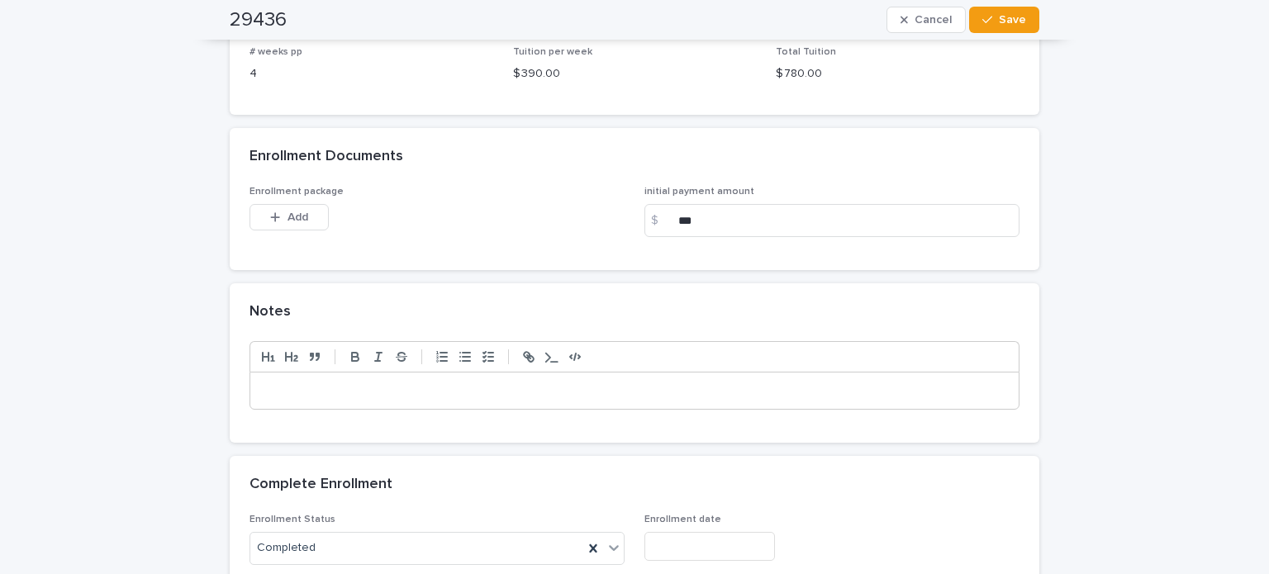
scroll to position [1409, 0]
click at [269, 203] on div "Enrollment package This file cannot be opened Download File Add" at bounding box center [436, 219] width 375 height 64
click at [271, 214] on icon "button" at bounding box center [275, 218] width 9 height 9
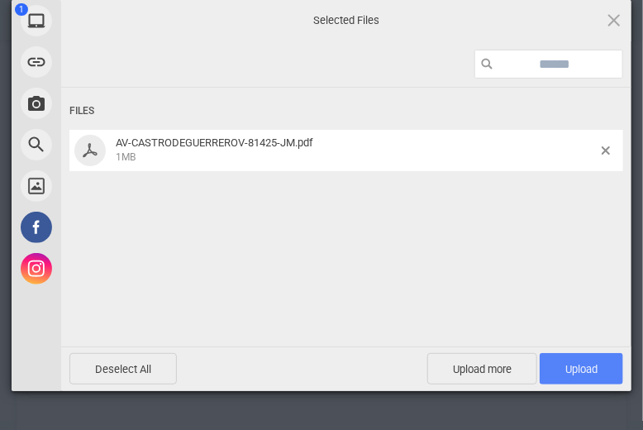
click at [592, 360] on span "Upload 1" at bounding box center [580, 368] width 83 height 31
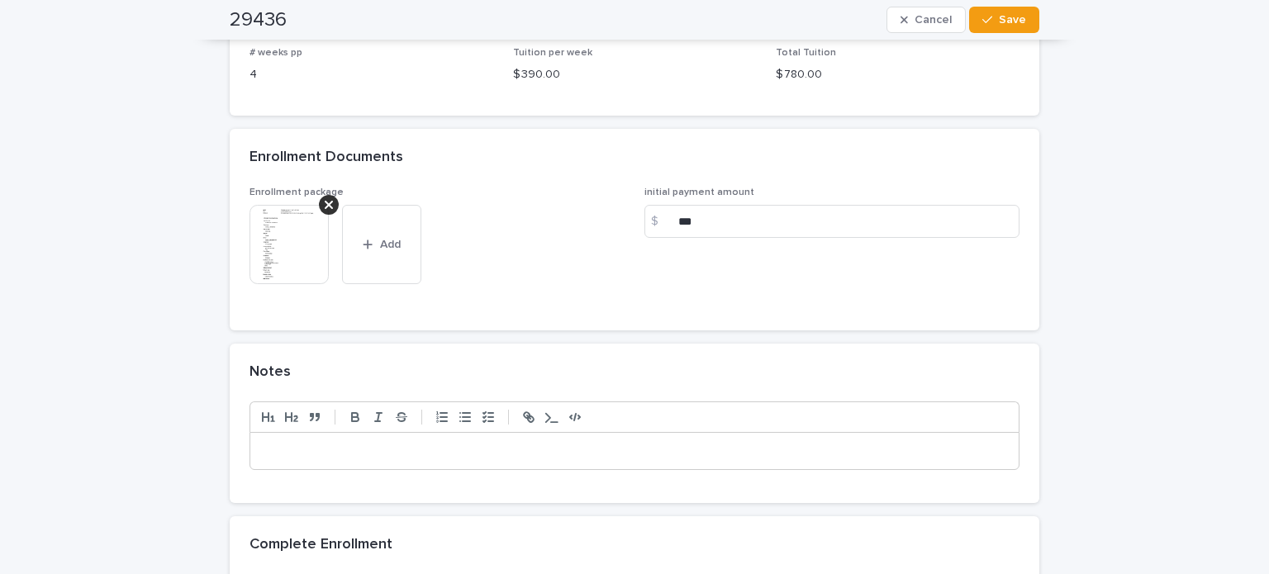
click at [272, 234] on img at bounding box center [288, 244] width 79 height 79
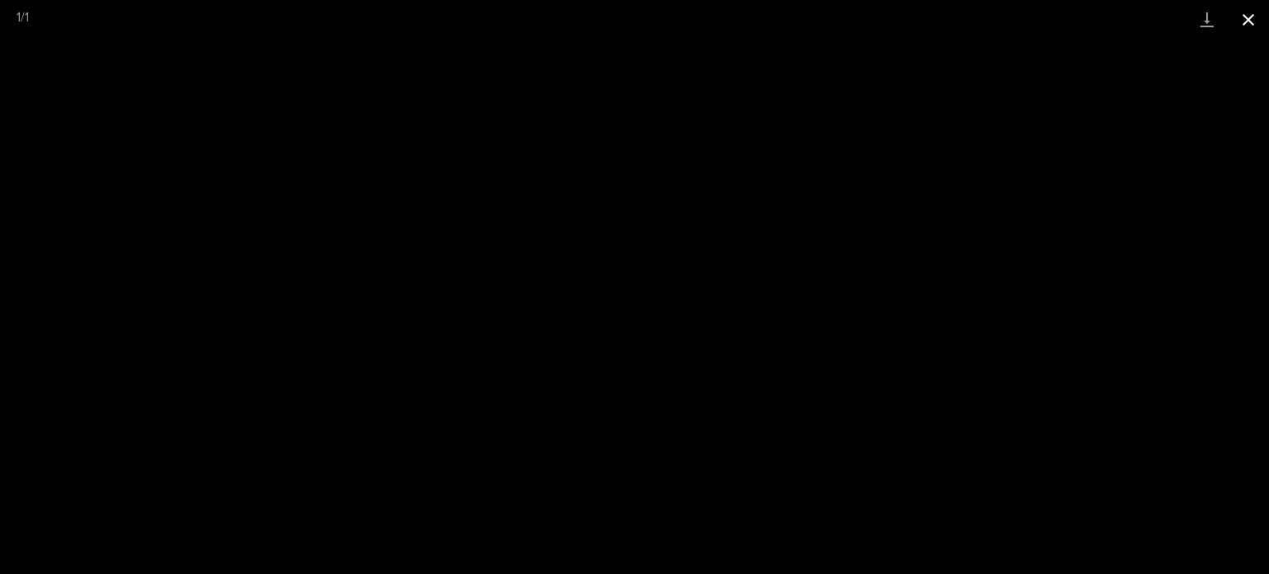
click at [1243, 13] on button "Close gallery" at bounding box center [1248, 19] width 41 height 39
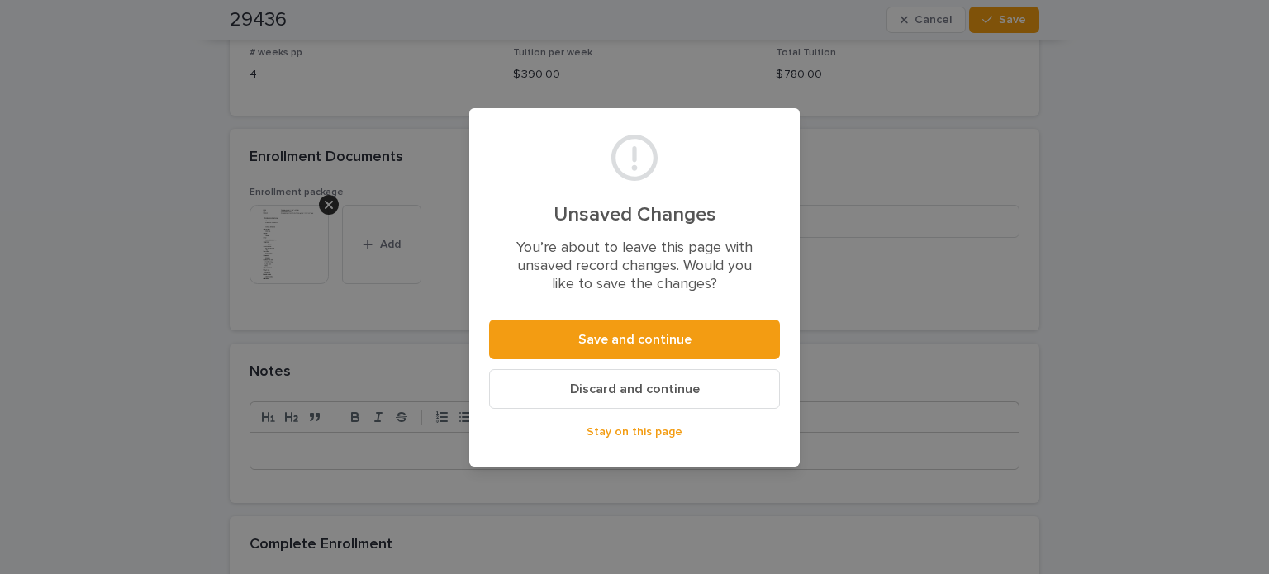
click at [627, 435] on span "Stay on this page" at bounding box center [635, 432] width 96 height 12
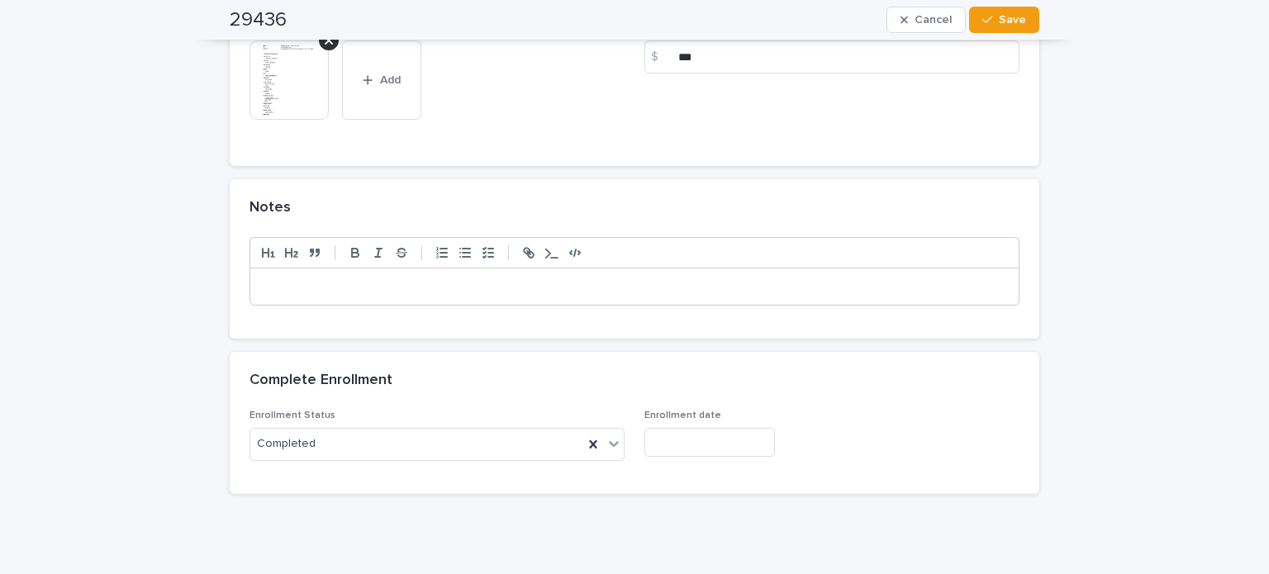
scroll to position [1574, 0]
click at [331, 281] on p at bounding box center [635, 286] width 744 height 17
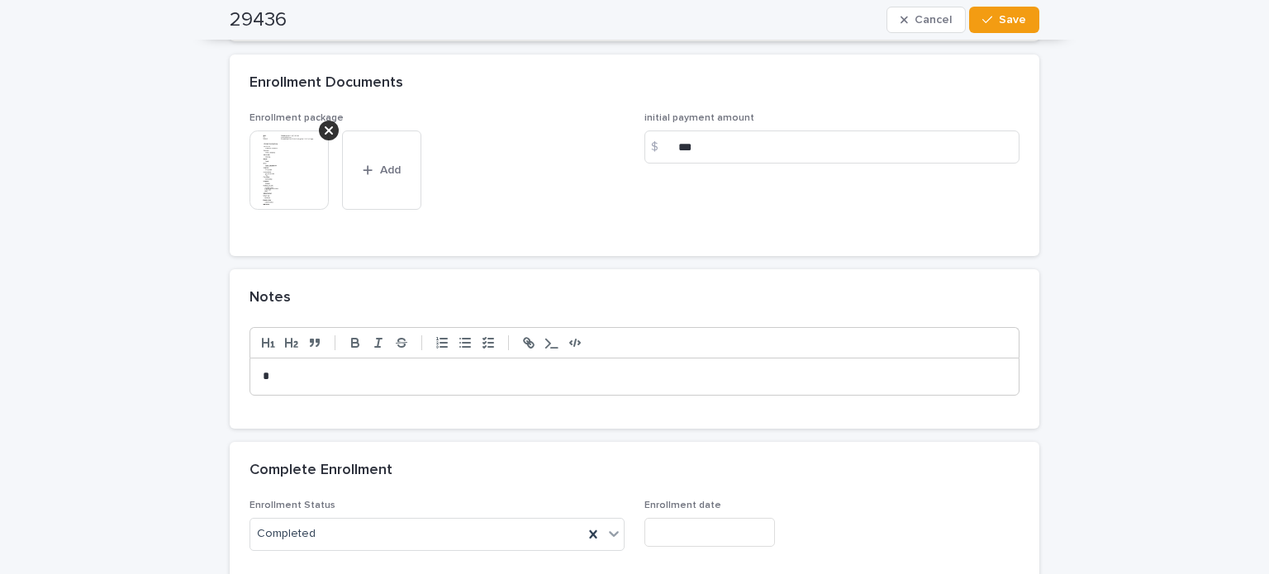
scroll to position [1455, 0]
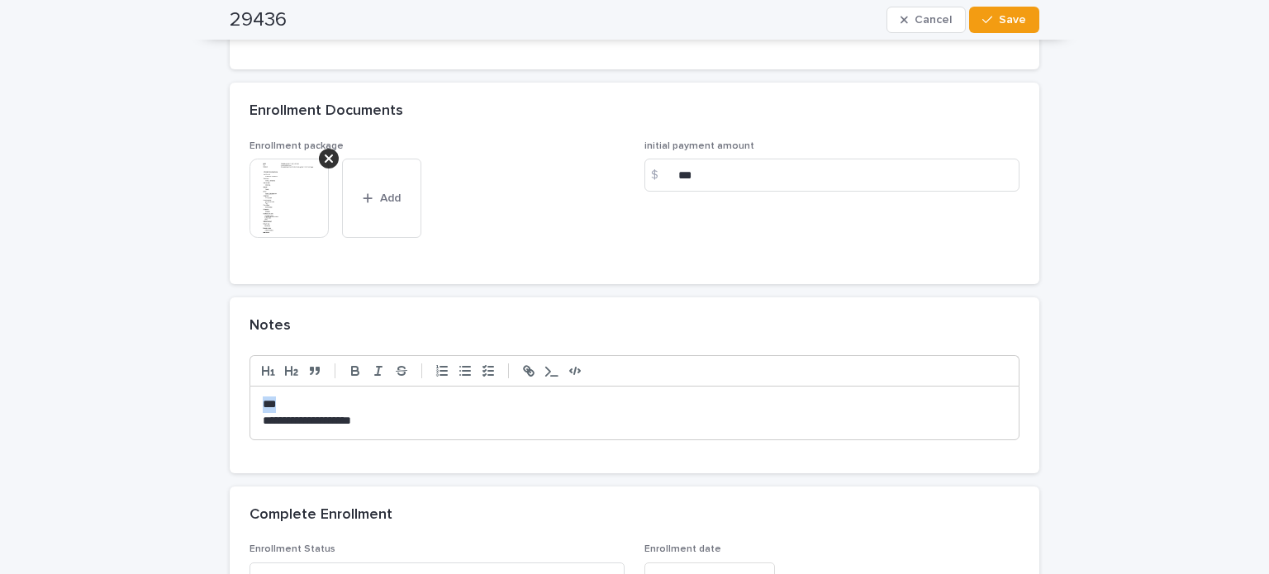
drag, startPoint x: 290, startPoint y: 395, endPoint x: 183, endPoint y: 399, distance: 106.7
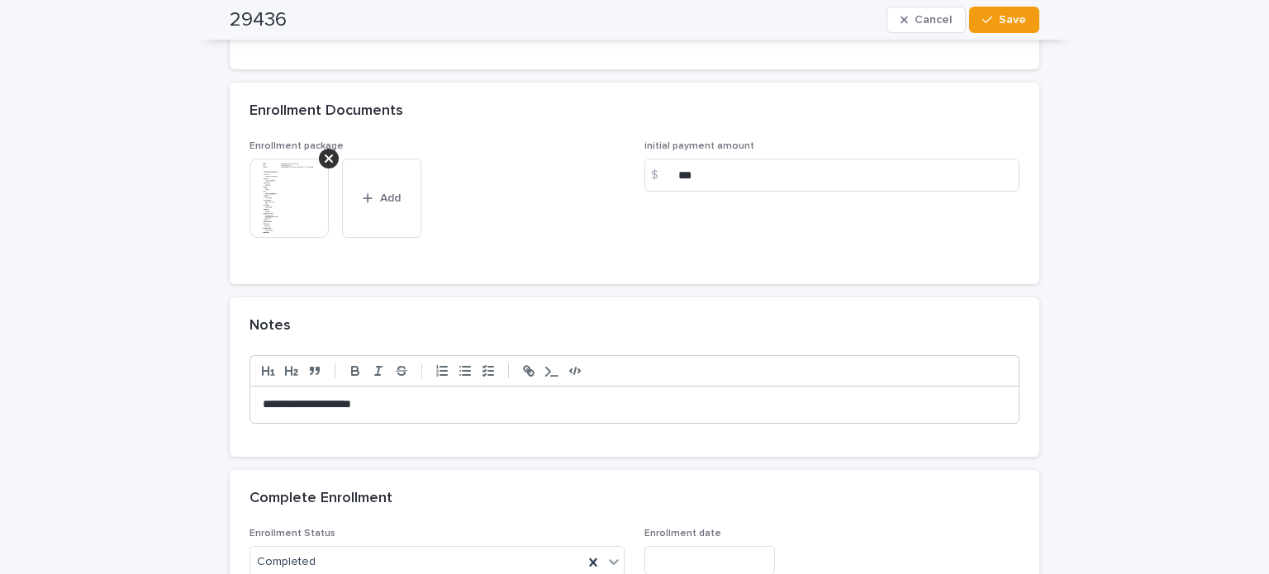
click at [449, 397] on p "**********" at bounding box center [635, 405] width 744 height 17
click at [325, 153] on icon at bounding box center [329, 158] width 8 height 13
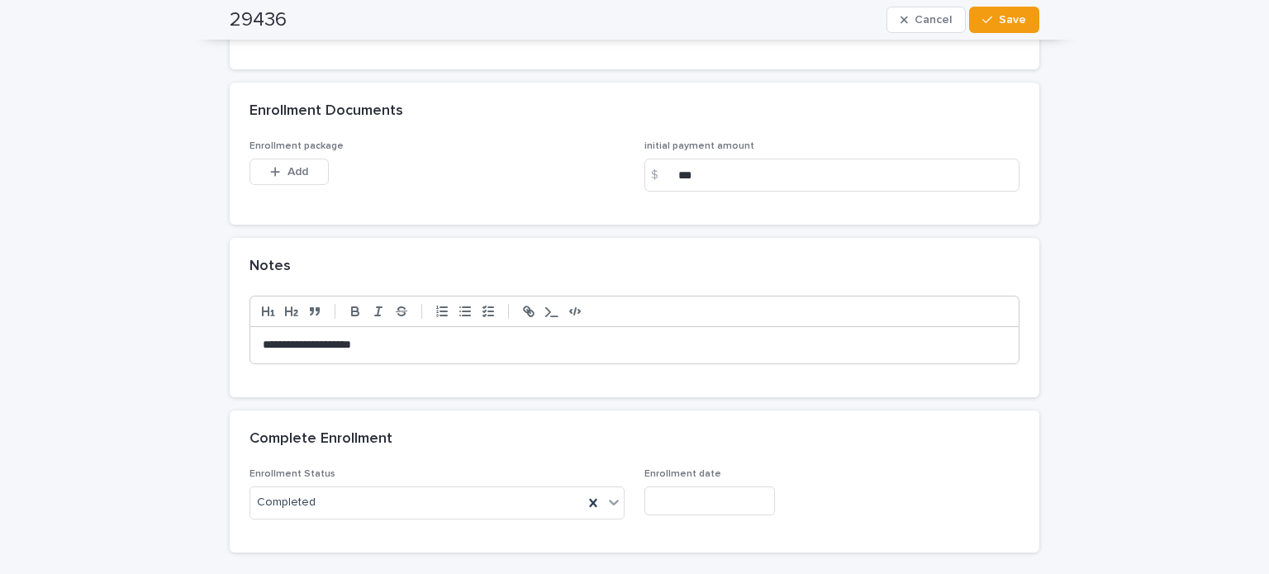
click at [284, 184] on div "Add" at bounding box center [288, 175] width 79 height 33
click at [287, 171] on span "Add" at bounding box center [297, 172] width 21 height 12
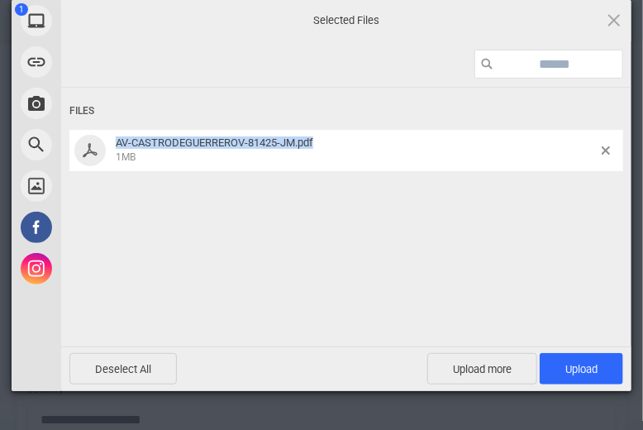
drag, startPoint x: 326, startPoint y: 143, endPoint x: 107, endPoint y: 146, distance: 218.9
click at [107, 146] on div "AV-CASTRODEGUERREROV-81425-JM.pdf 1MB" at bounding box center [346, 150] width 554 height 41
copy span "AV-CASTRODEGUERREROV-81425-JM.pdf"
click at [577, 364] on span "Upload 1" at bounding box center [581, 369] width 32 height 12
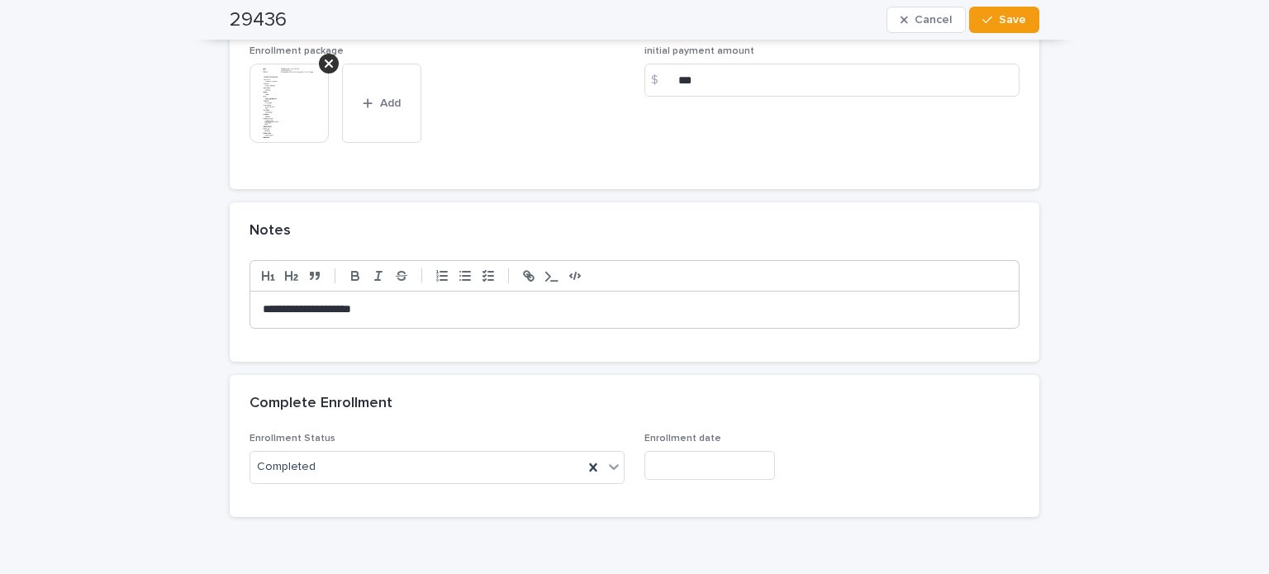
scroll to position [1620, 0]
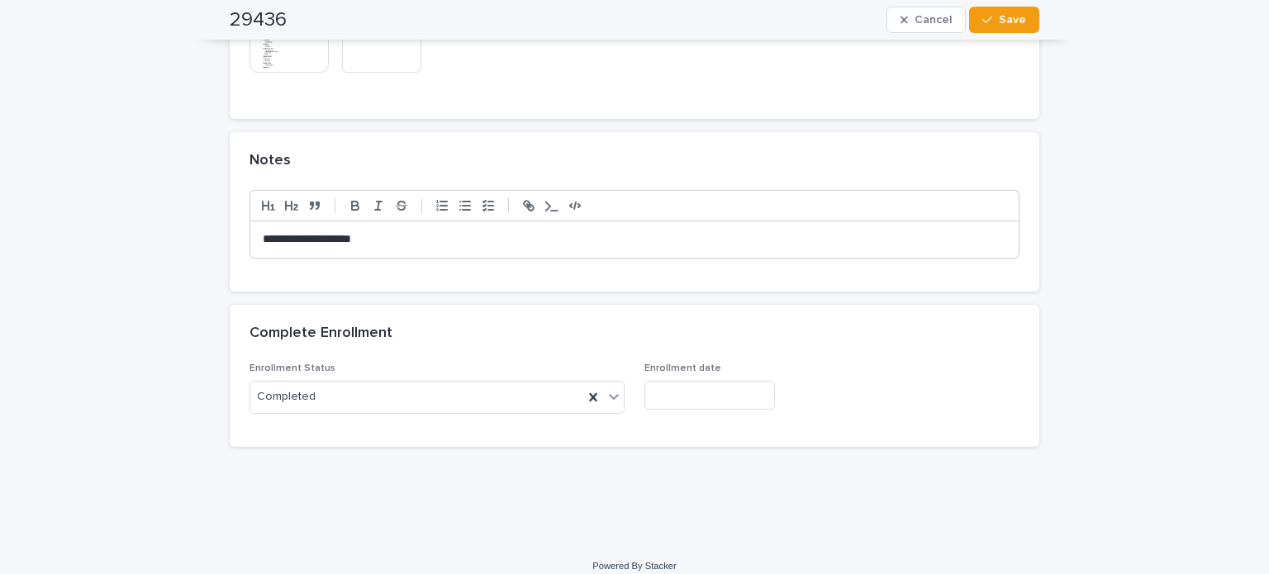
click at [416, 231] on p "**********" at bounding box center [635, 239] width 744 height 17
drag, startPoint x: 416, startPoint y: 230, endPoint x: 209, endPoint y: 233, distance: 207.4
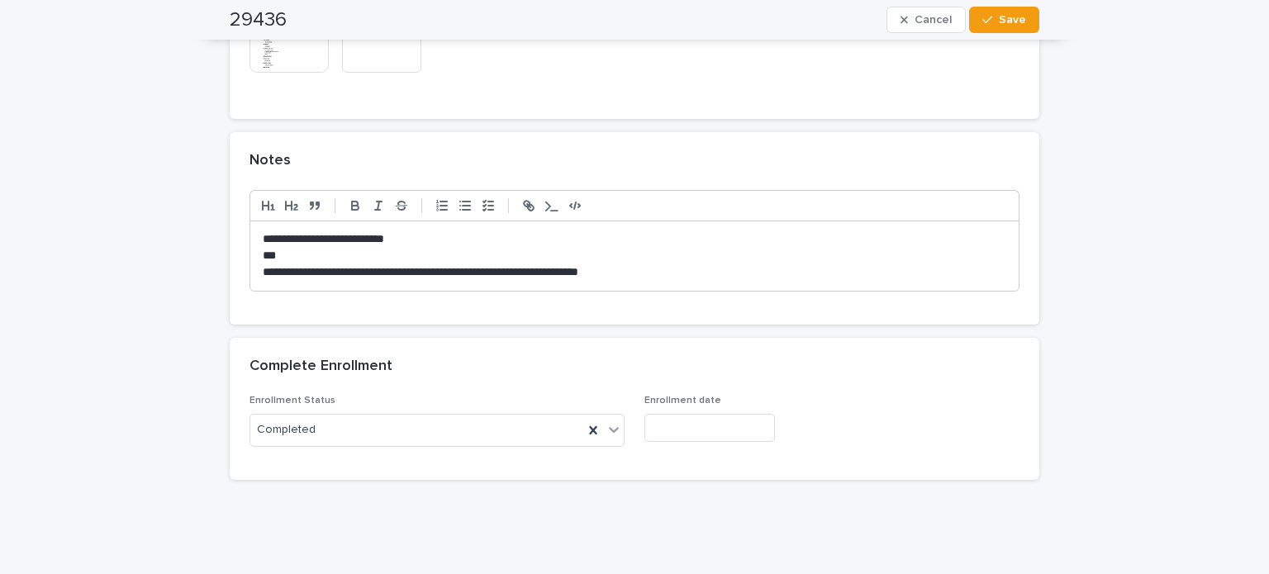
click at [371, 268] on p "**********" at bounding box center [635, 272] width 744 height 17
click at [793, 264] on p "**********" at bounding box center [635, 272] width 744 height 17
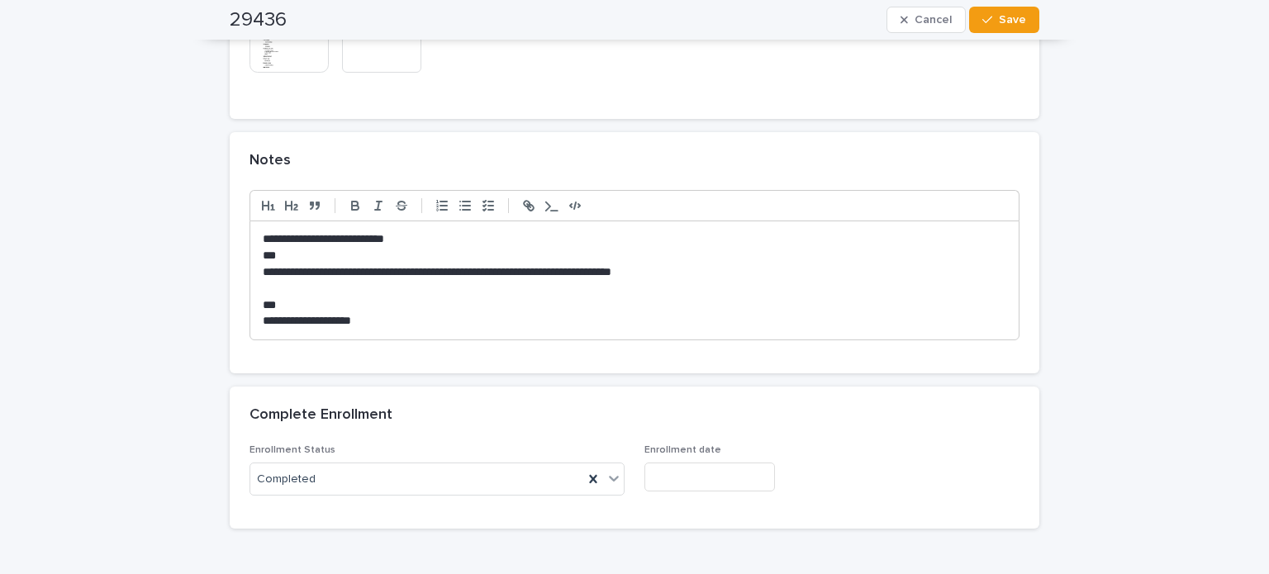
click at [343, 318] on p "**********" at bounding box center [635, 321] width 744 height 17
click at [471, 316] on p "**********" at bounding box center [635, 321] width 744 height 17
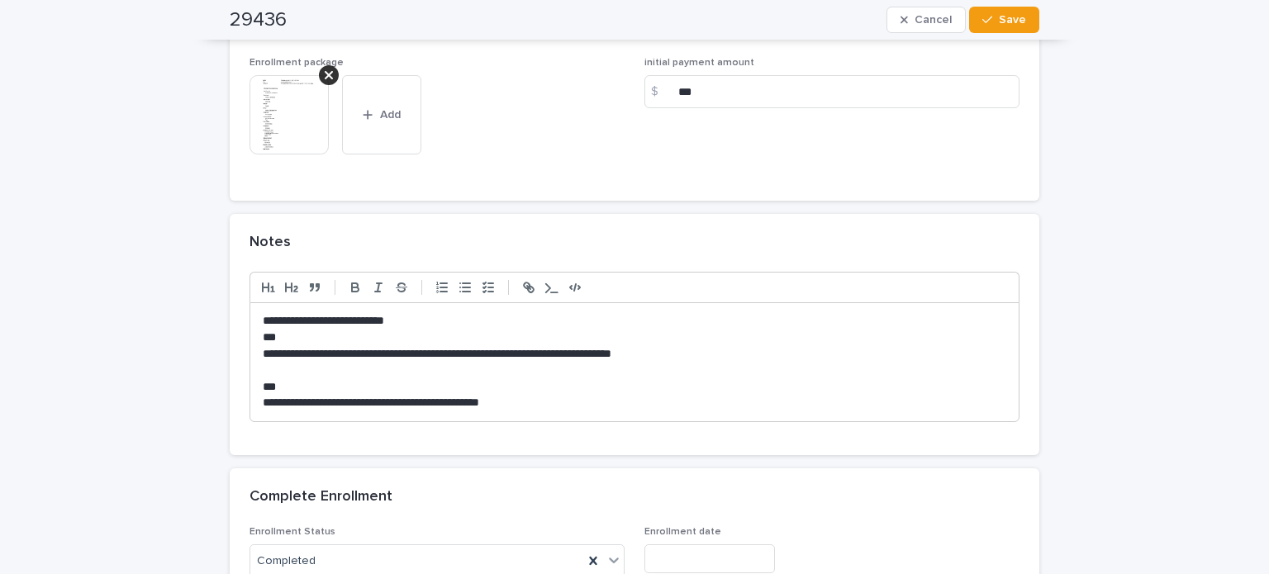
scroll to position [1537, 0]
click at [549, 413] on div "**********" at bounding box center [634, 363] width 768 height 118
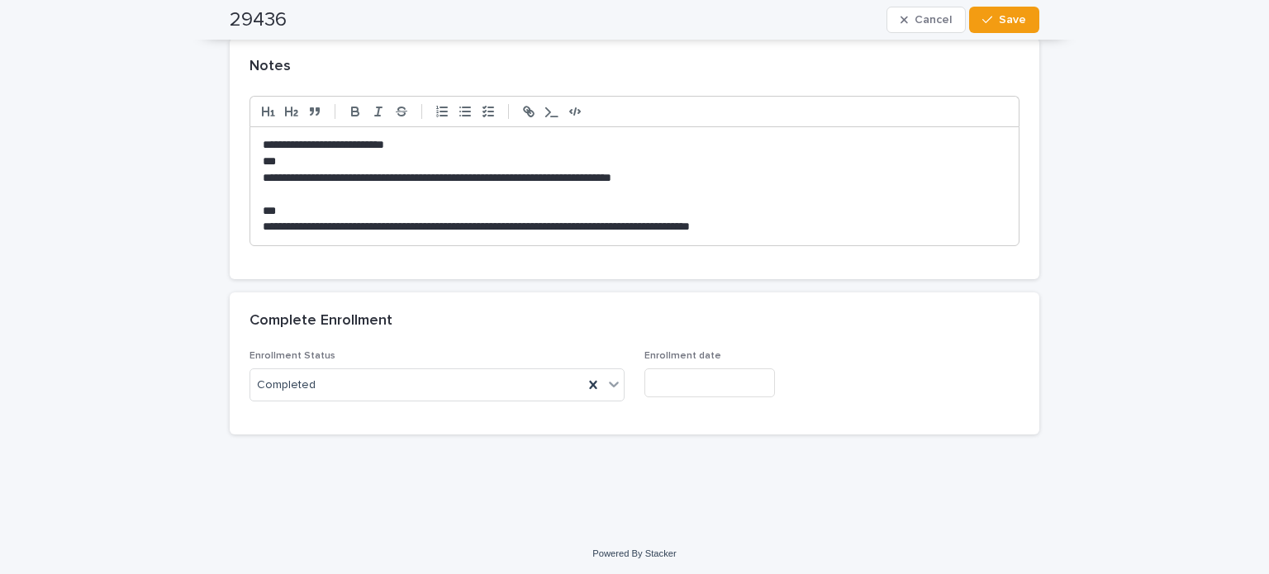
scroll to position [1716, 0]
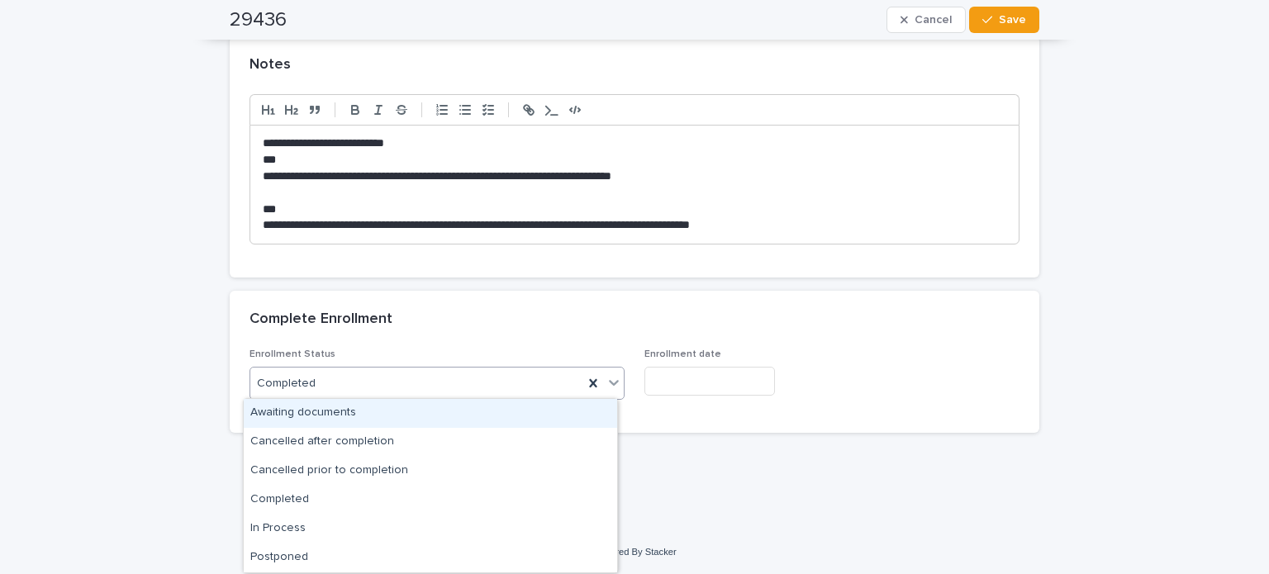
click at [400, 376] on div "Completed" at bounding box center [416, 383] width 333 height 27
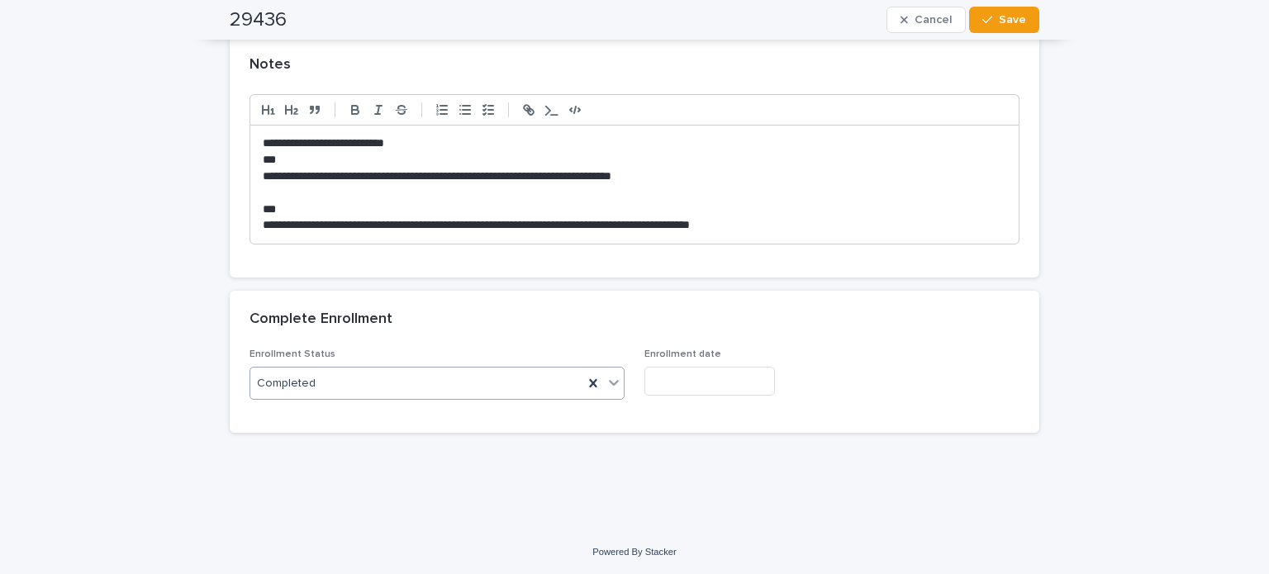
click at [393, 386] on div "Completed" at bounding box center [416, 383] width 333 height 27
click at [701, 383] on input "text" at bounding box center [709, 381] width 131 height 29
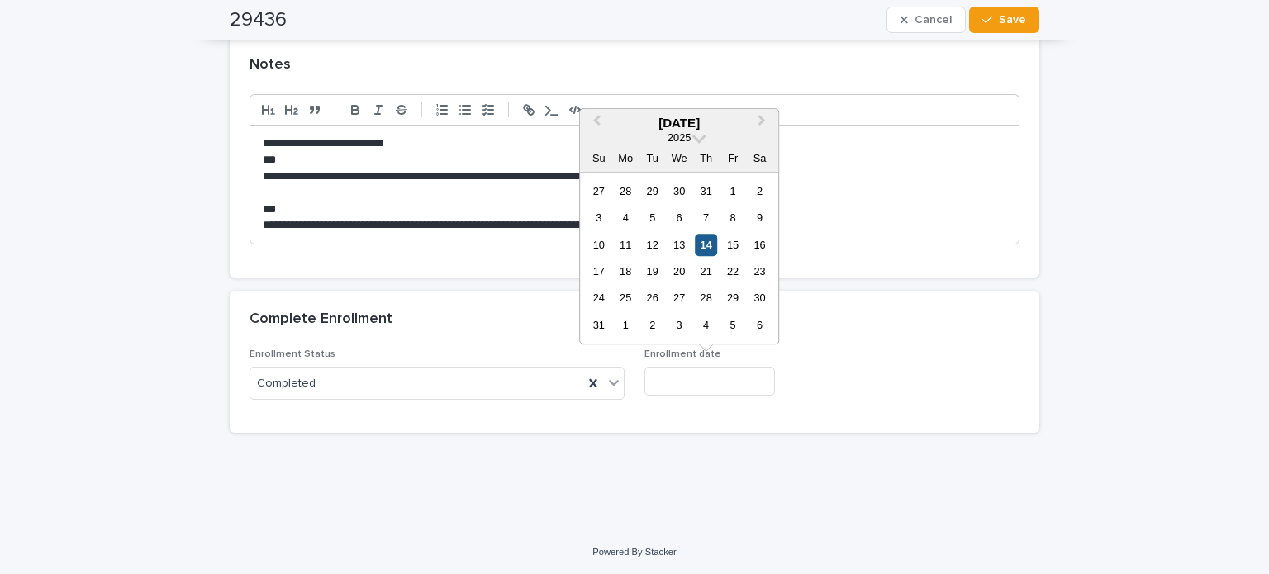
click at [709, 242] on div "14" at bounding box center [706, 245] width 22 height 22
type input "**********"
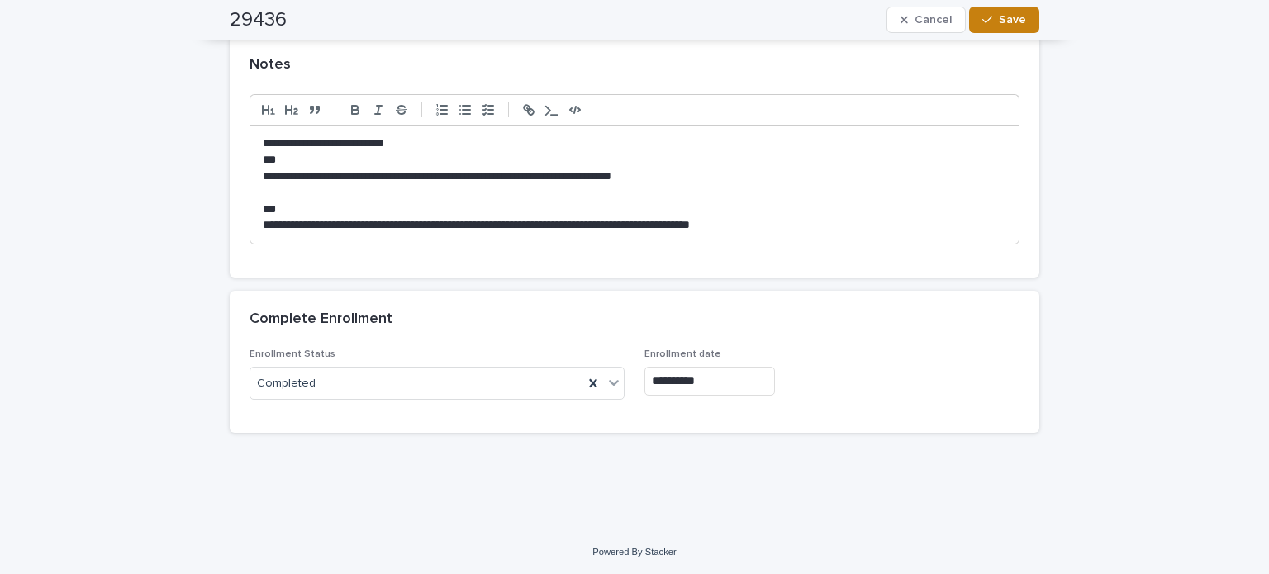
click at [1008, 12] on button "Save" at bounding box center [1004, 20] width 70 height 26
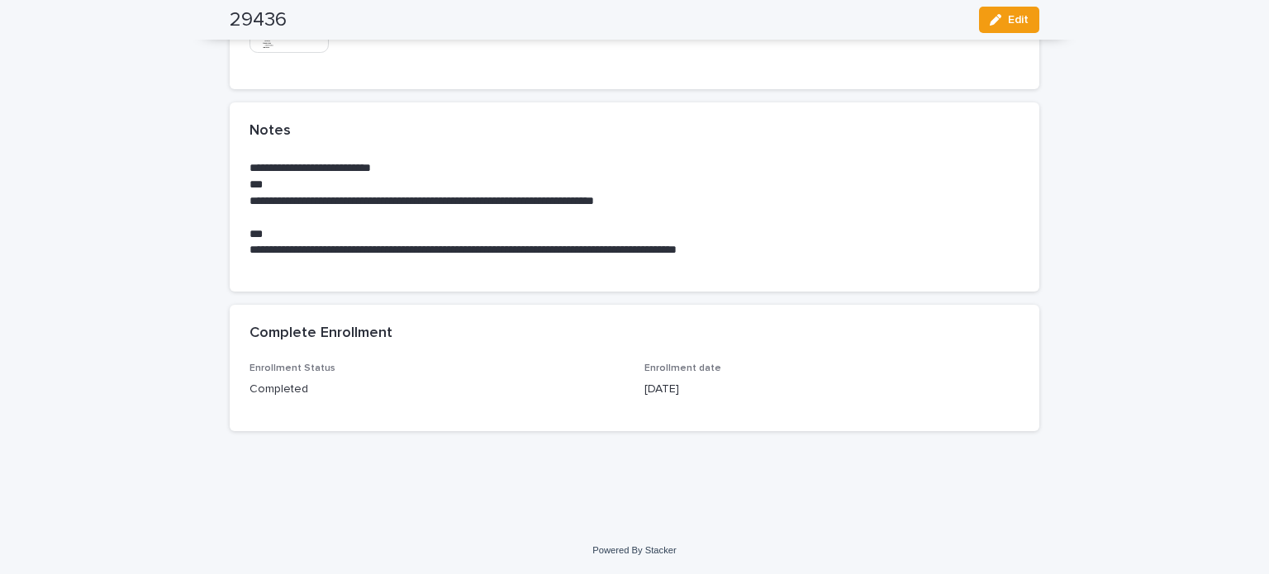
scroll to position [1486, 0]
